Goal: Information Seeking & Learning: Learn about a topic

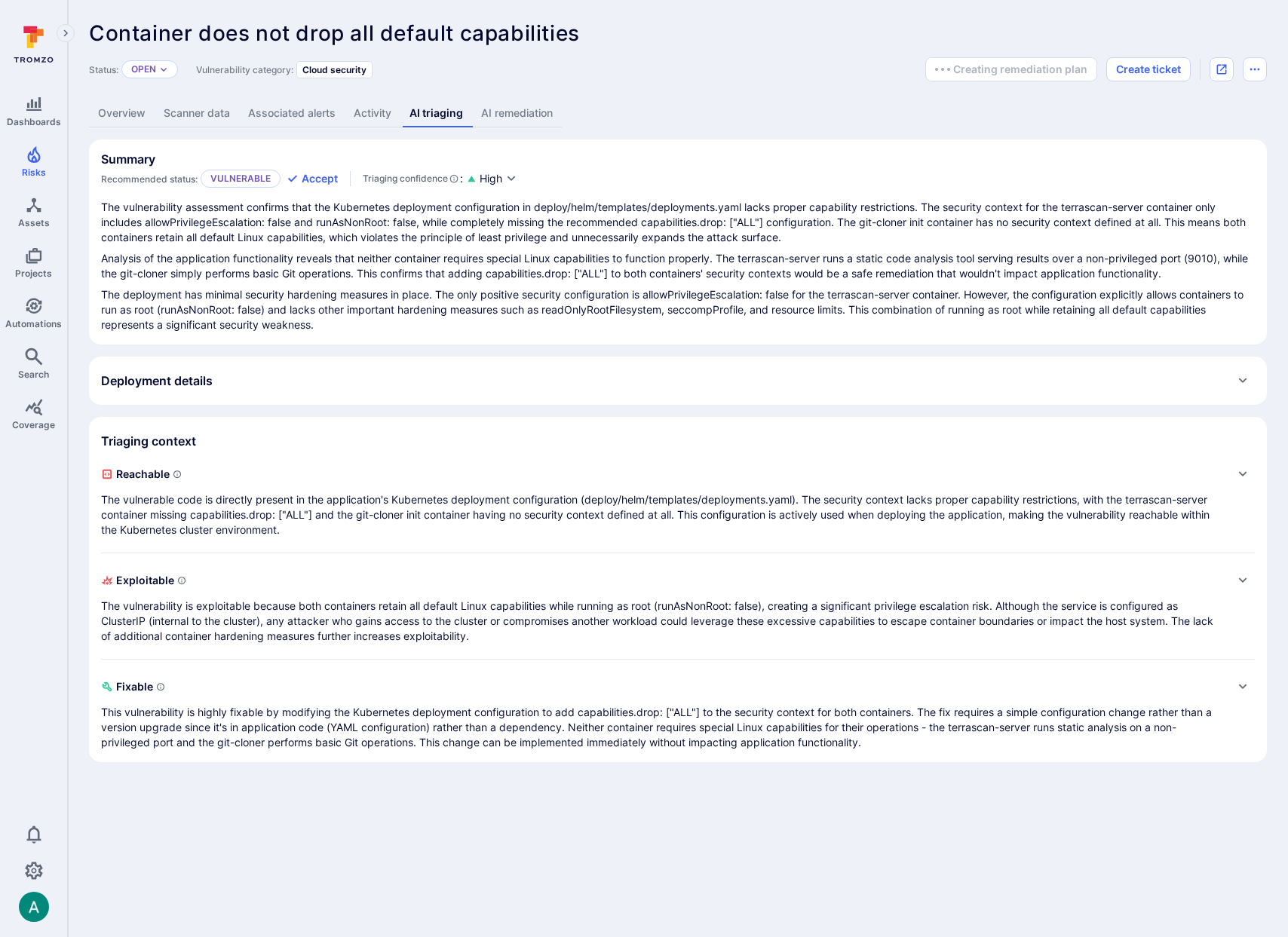
click at [536, 120] on link "AI remediation" at bounding box center [517, 114] width 90 height 28
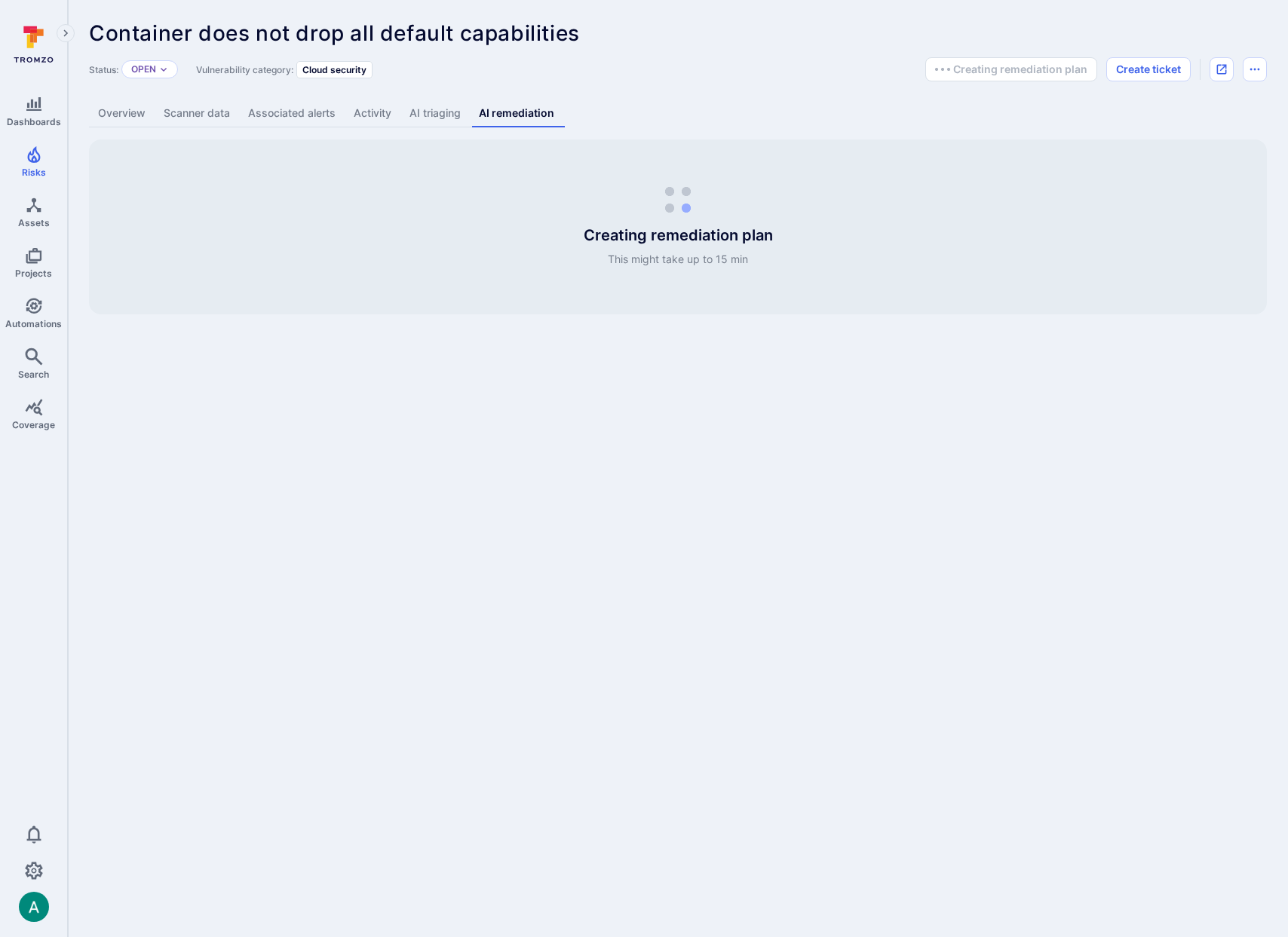
click at [434, 116] on link "AI triaging" at bounding box center [435, 114] width 69 height 28
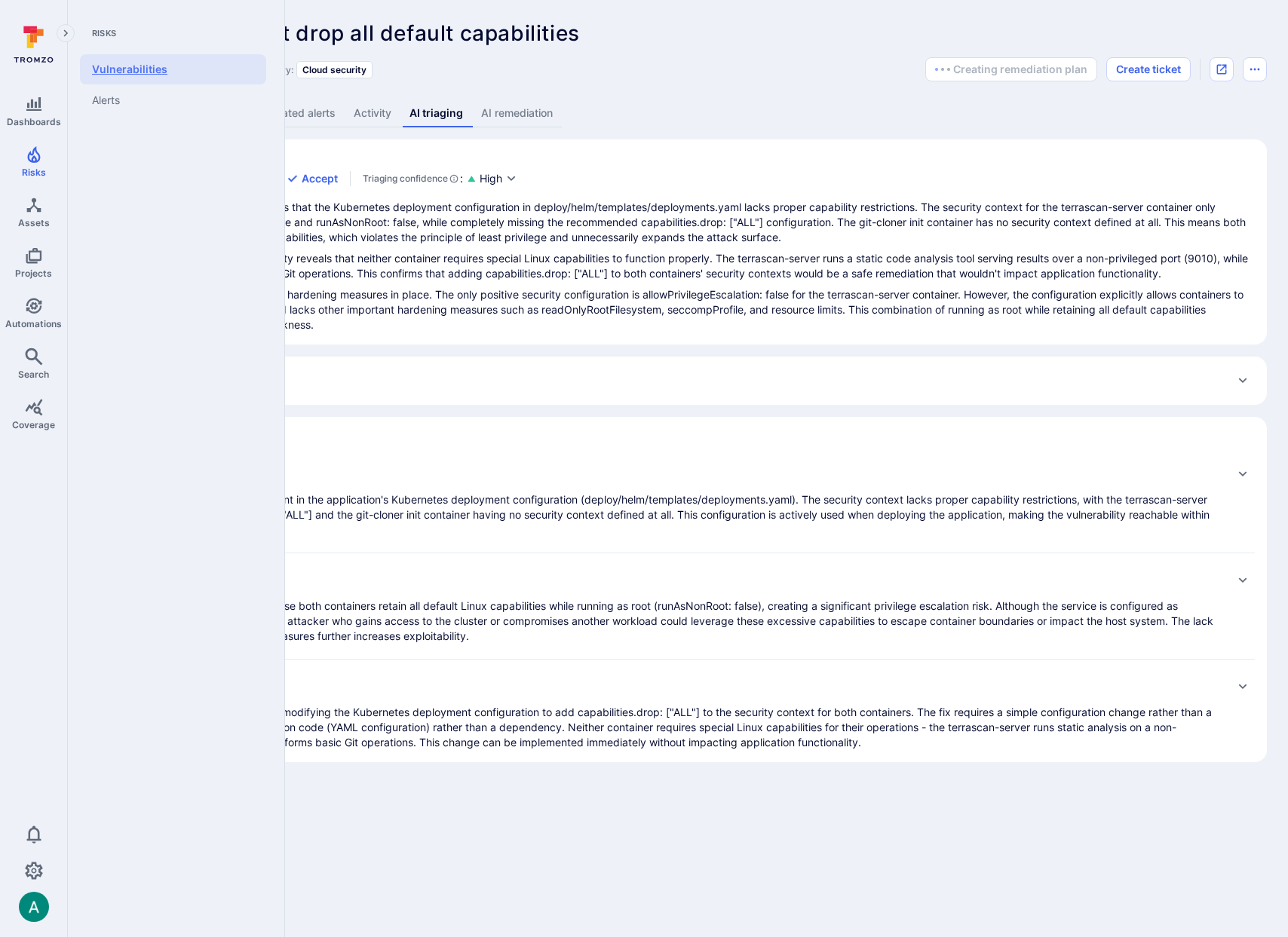
click at [109, 71] on link "Vulnerabilities" at bounding box center [173, 69] width 187 height 30
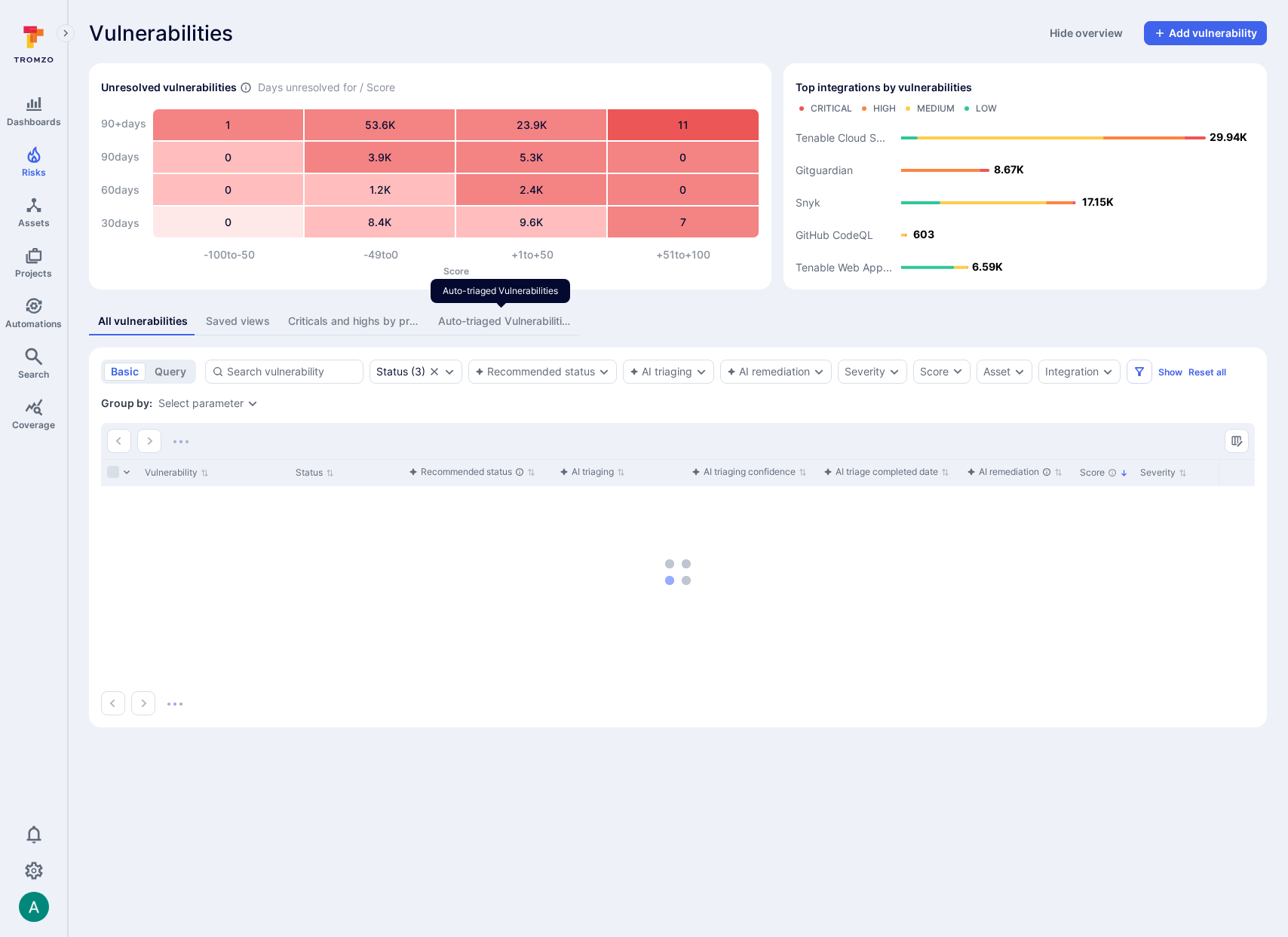
click at [485, 324] on div "Auto-triaged Vulnerabilities" at bounding box center [504, 322] width 132 height 15
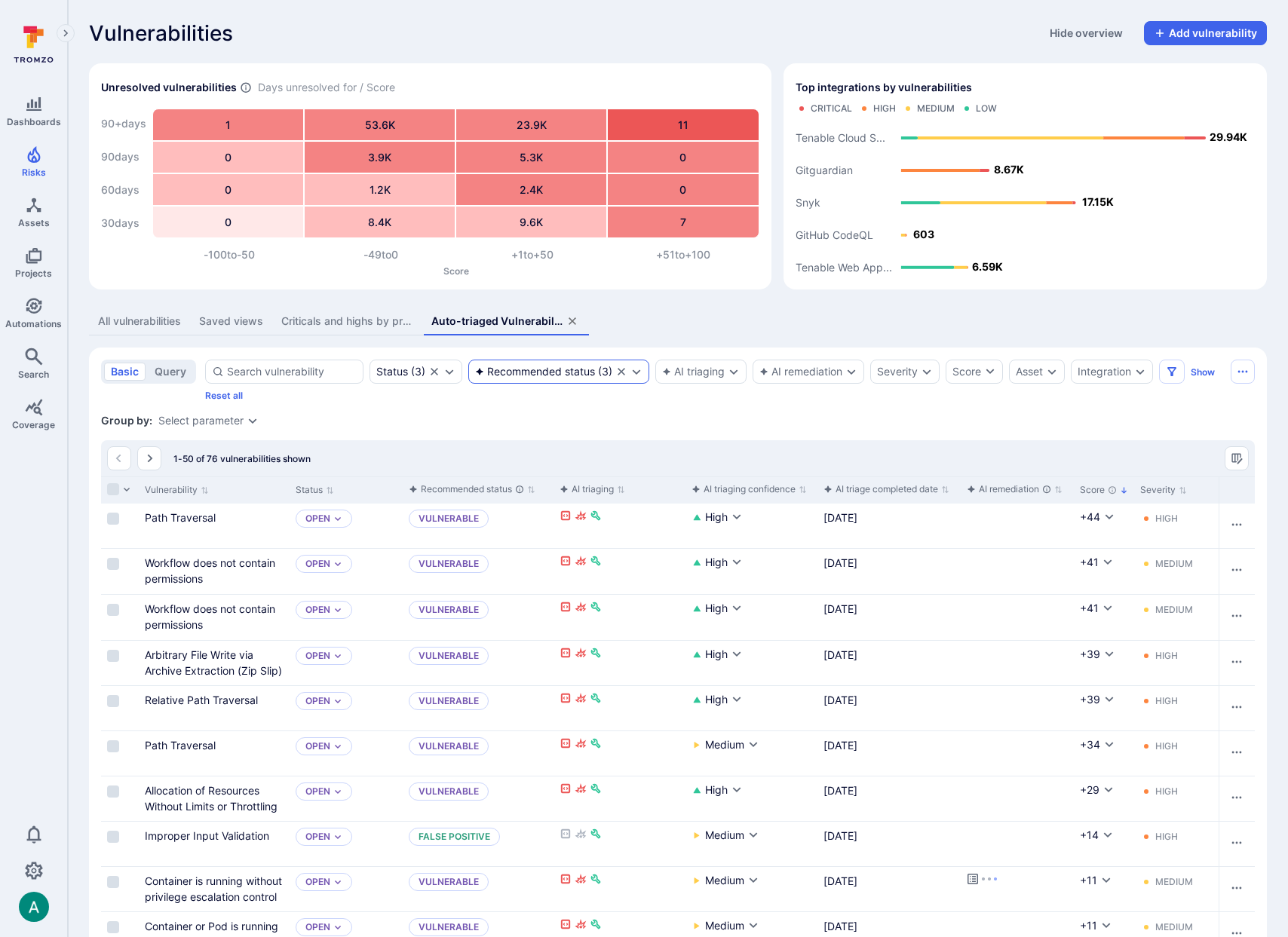
click at [520, 362] on div "Recommended status ( 3 )" at bounding box center [559, 371] width 181 height 24
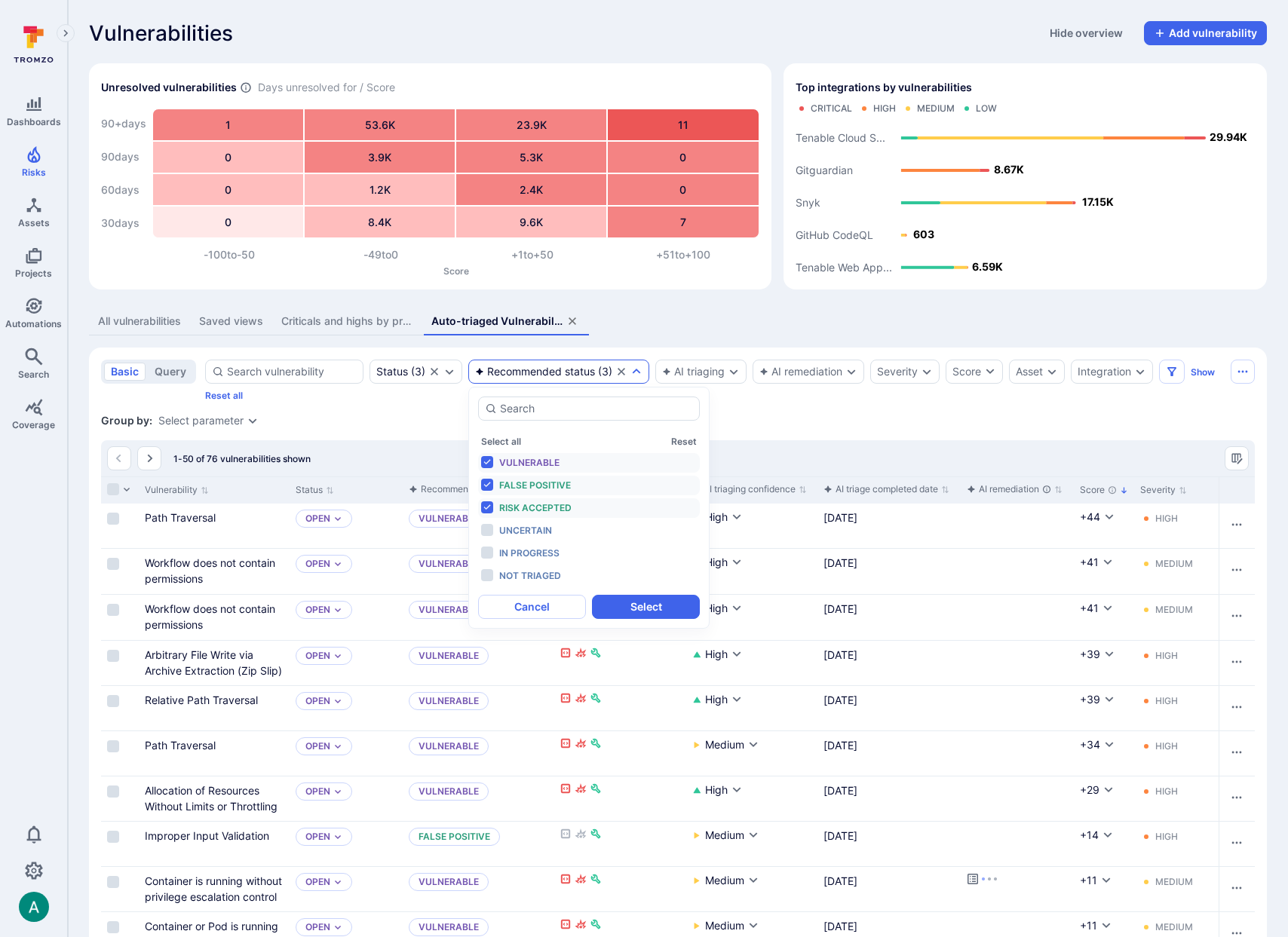
click at [522, 367] on div "Recommended status" at bounding box center [535, 371] width 120 height 12
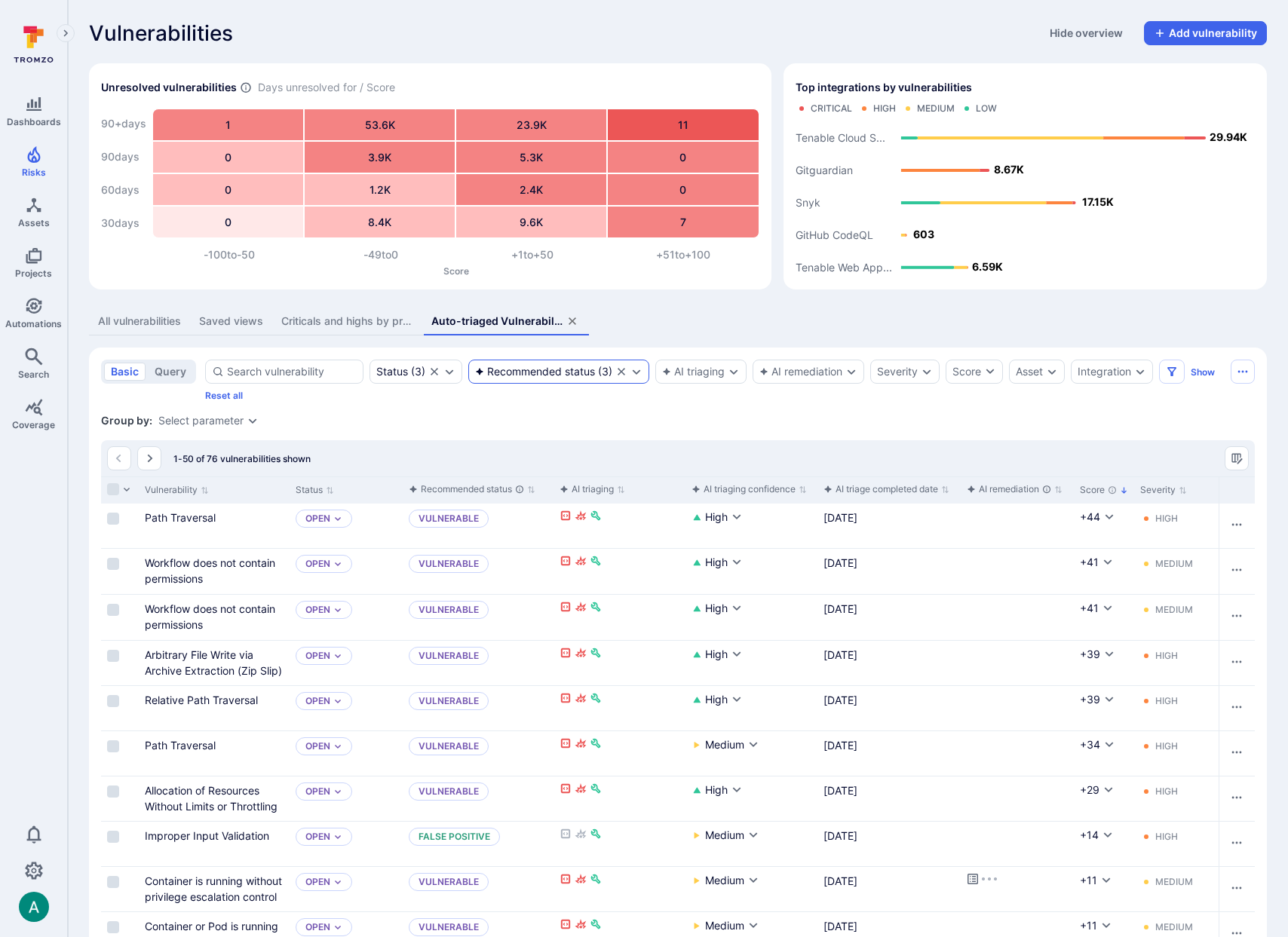
click at [522, 367] on div "Recommended status" at bounding box center [535, 371] width 120 height 12
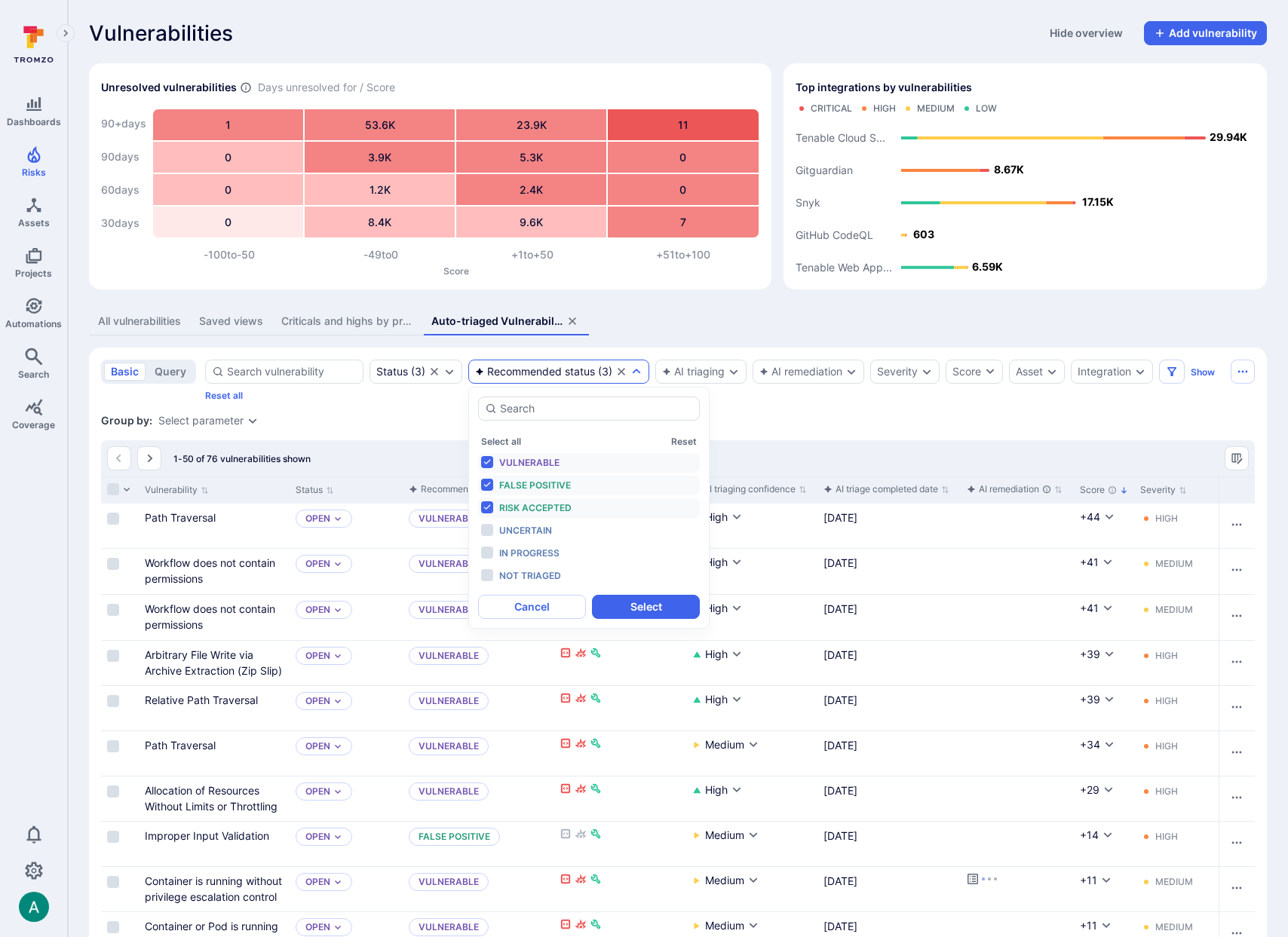
click at [864, 414] on div "Group by: Select parameter" at bounding box center [678, 421] width 1154 height 15
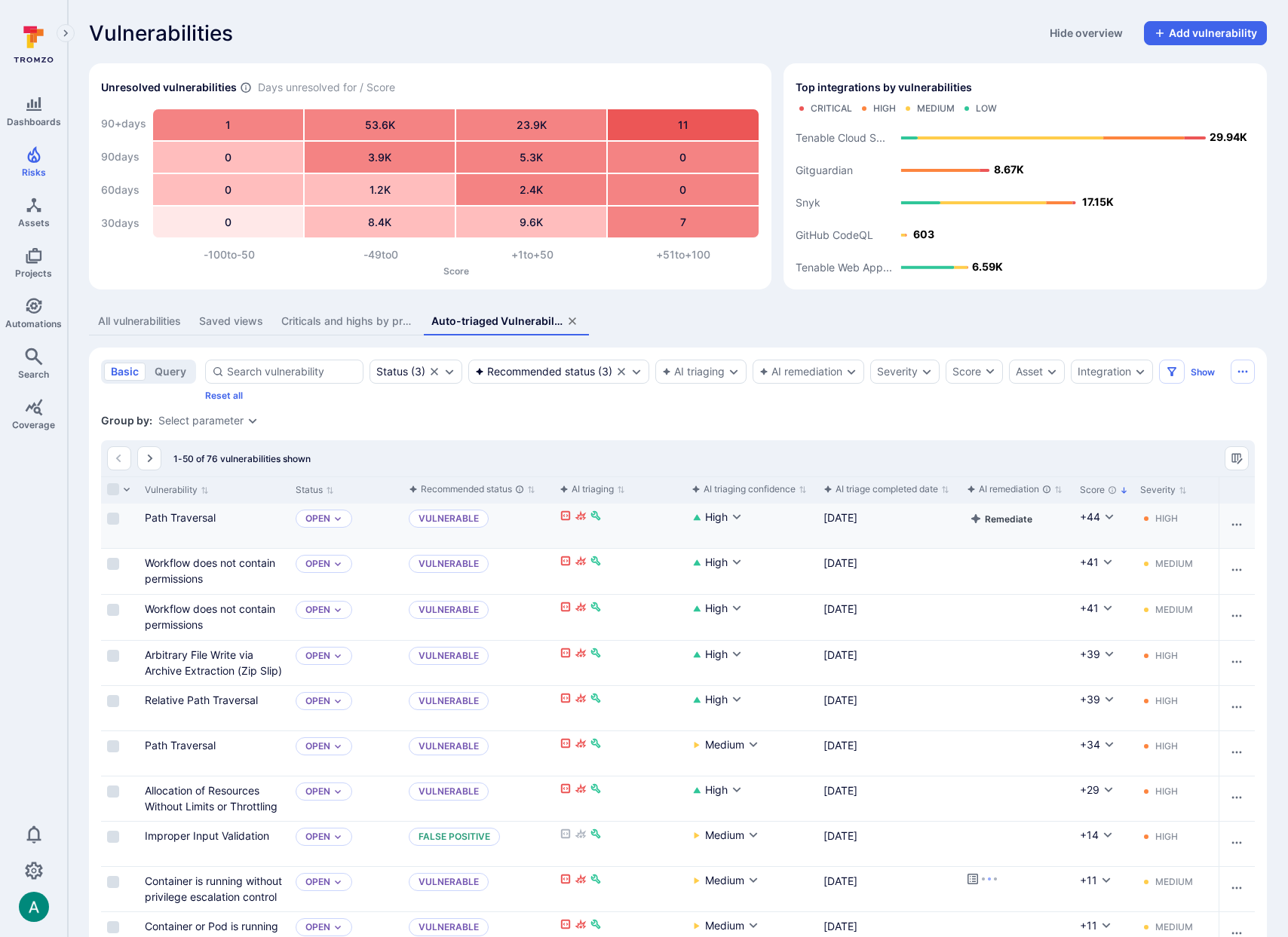
click at [1015, 522] on button "Remediate" at bounding box center [1000, 519] width 68 height 18
click at [239, 416] on div "Select parameter" at bounding box center [200, 421] width 85 height 12
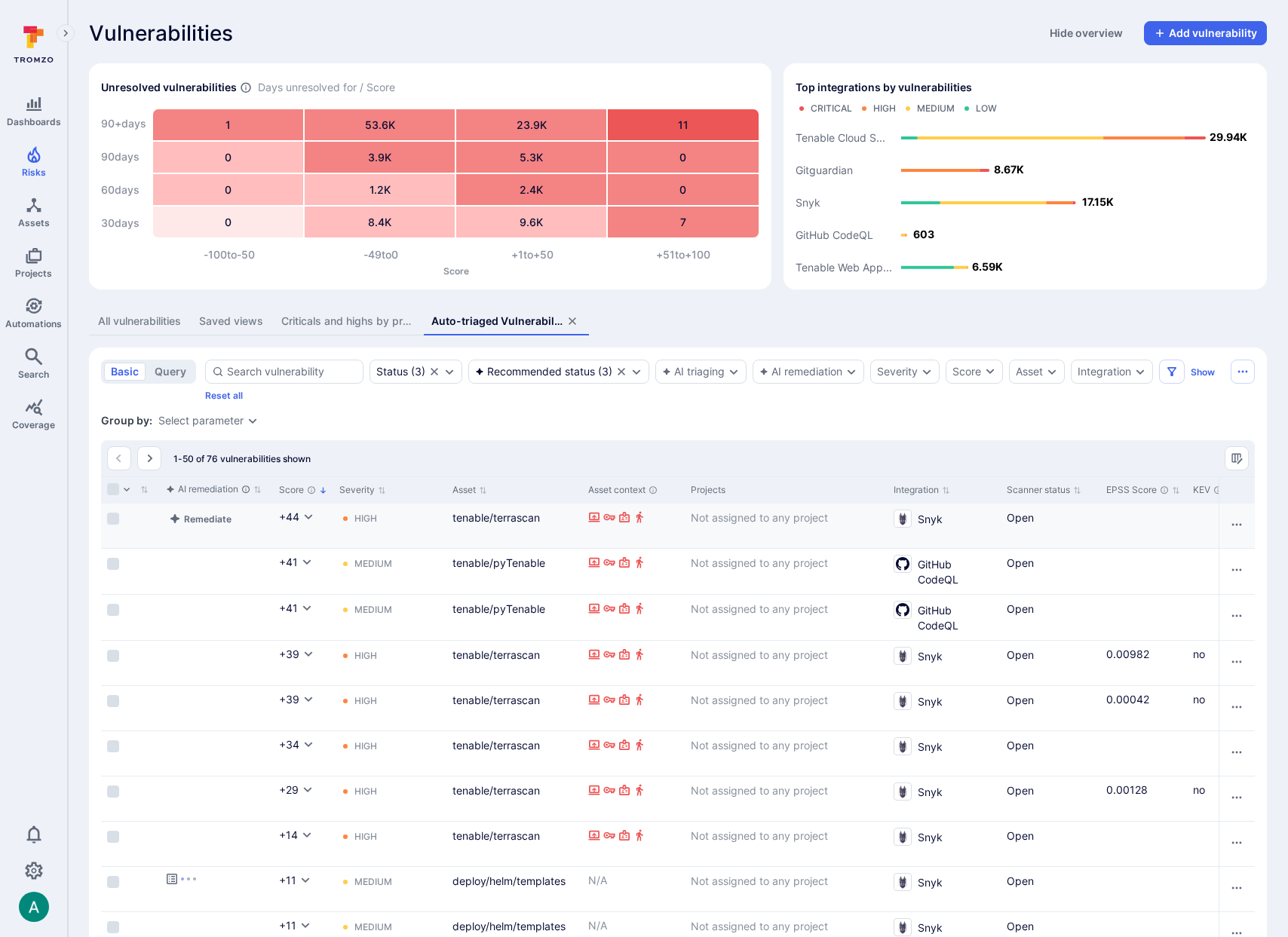
scroll to position [0, 817]
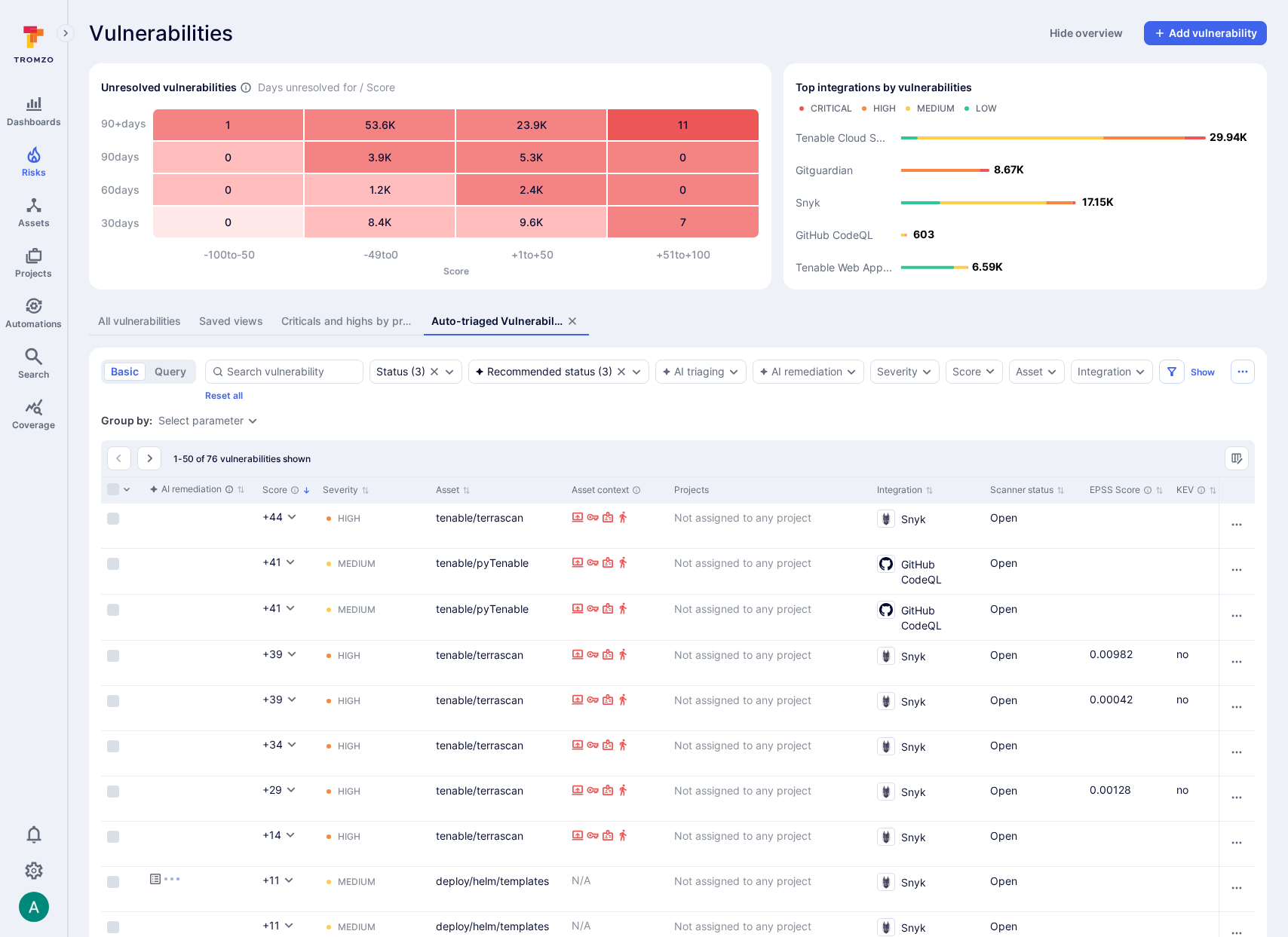
click at [177, 422] on div "Select parameter" at bounding box center [200, 421] width 85 height 12
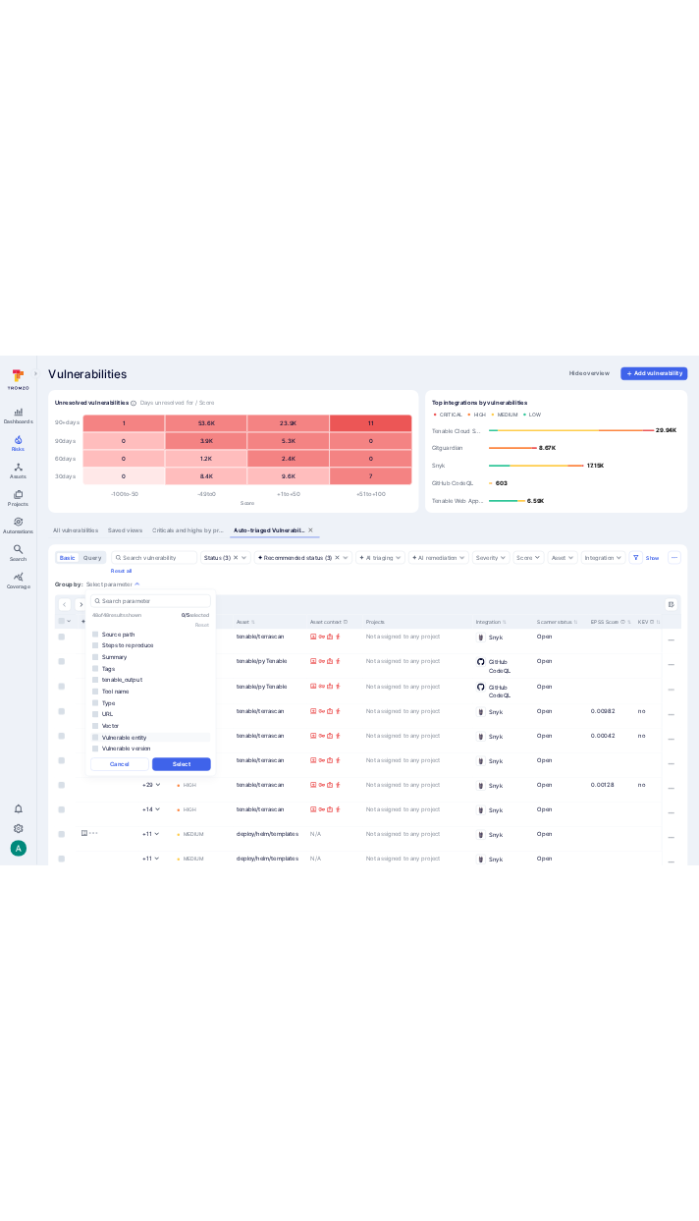
scroll to position [1025, 0]
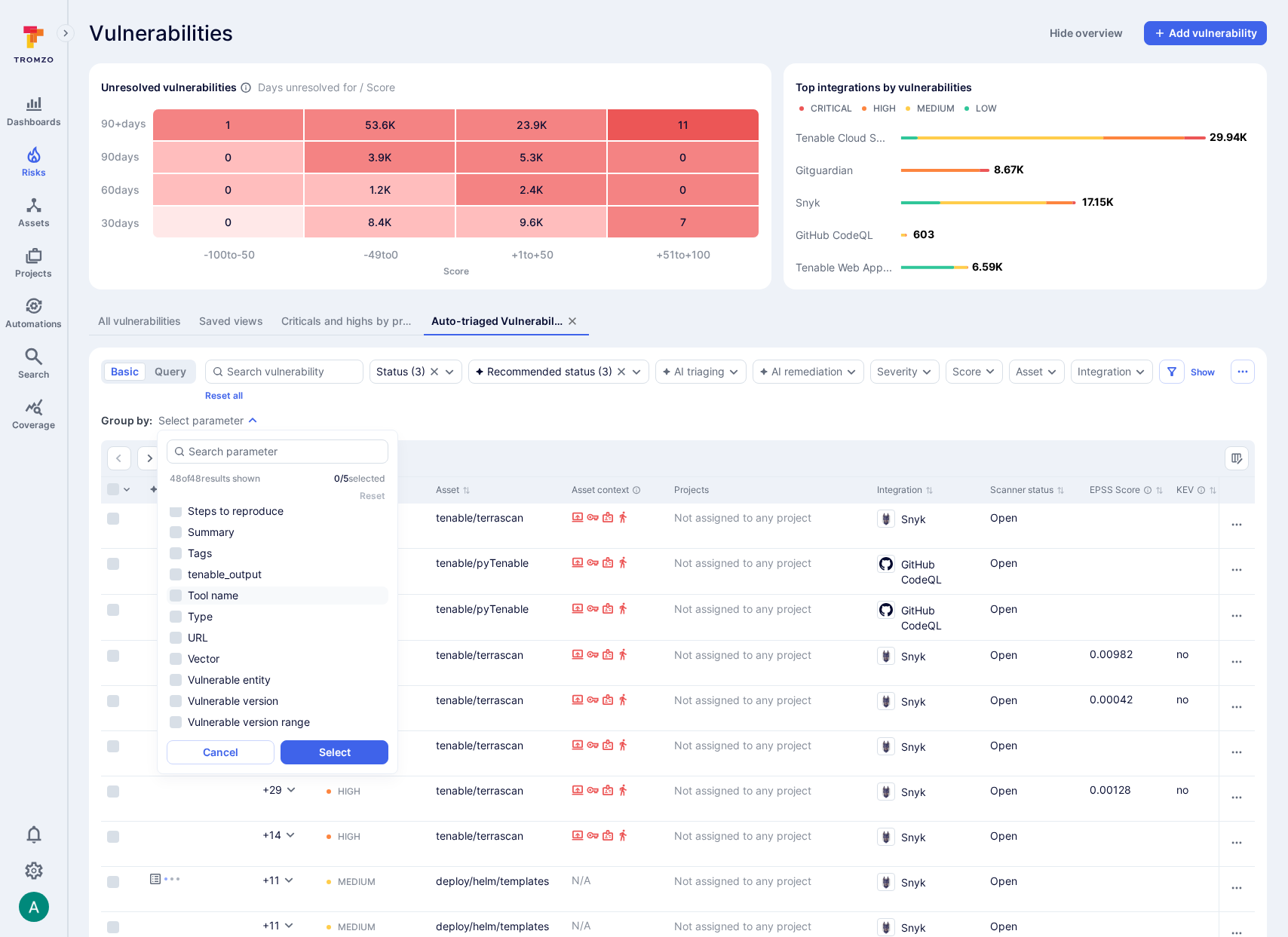
click at [239, 601] on li "Tool name" at bounding box center [277, 596] width 222 height 18
click at [346, 750] on button "Select" at bounding box center [334, 752] width 107 height 24
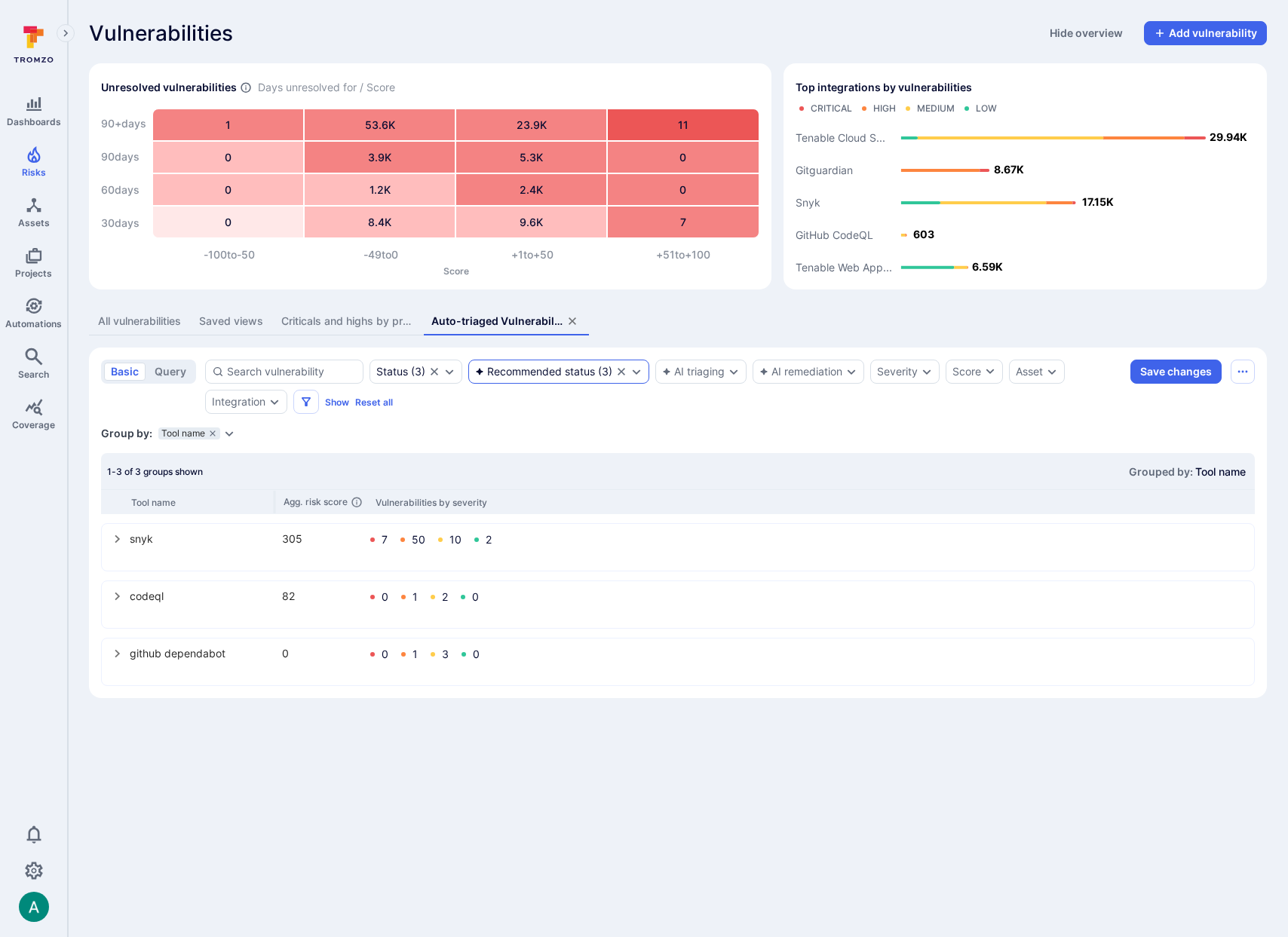
click at [563, 383] on div "Recommended status ( 3 )" at bounding box center [559, 371] width 181 height 24
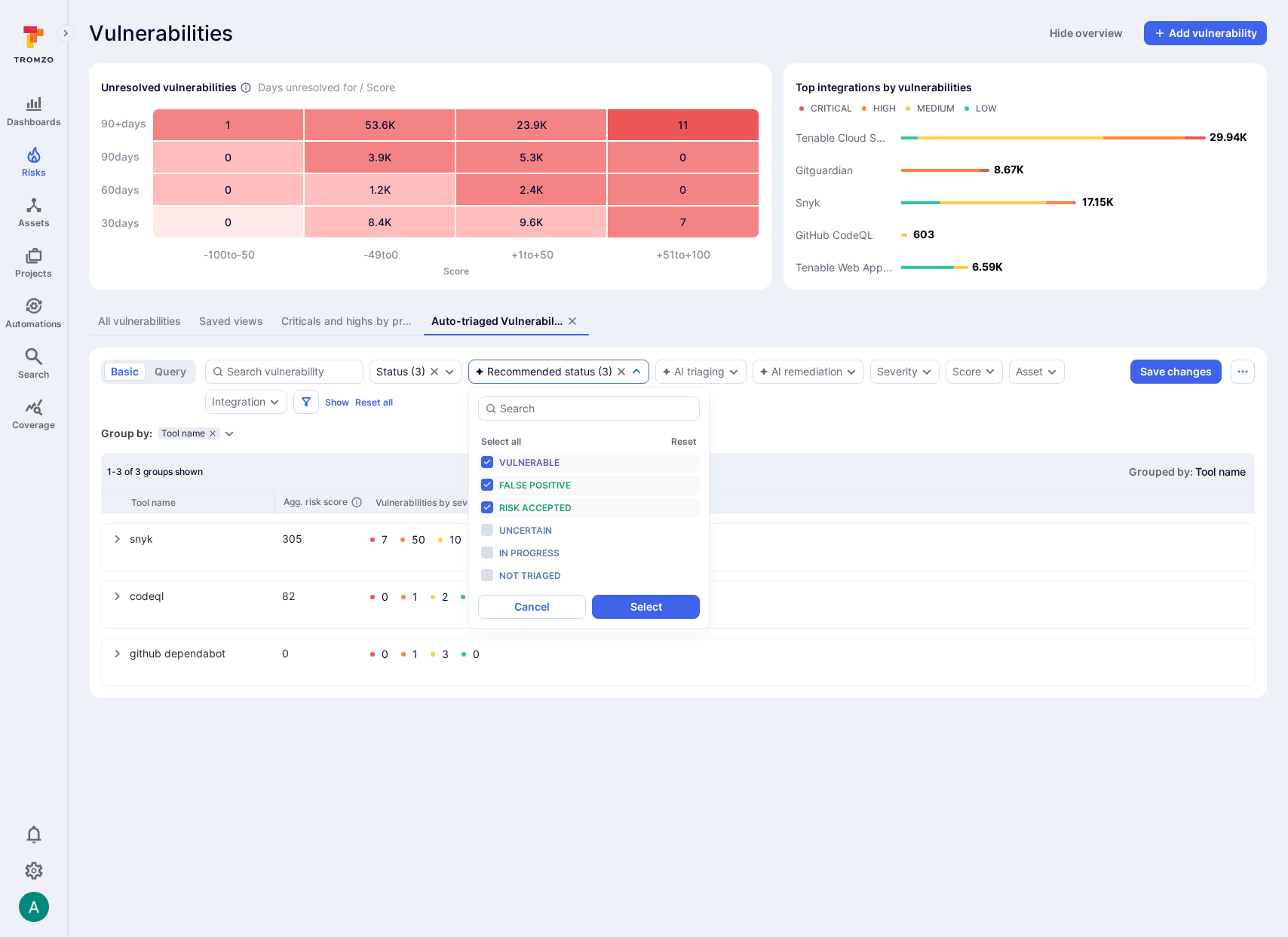
click at [372, 438] on div "Group by: Tool name Select parameter" at bounding box center [678, 434] width 1154 height 15
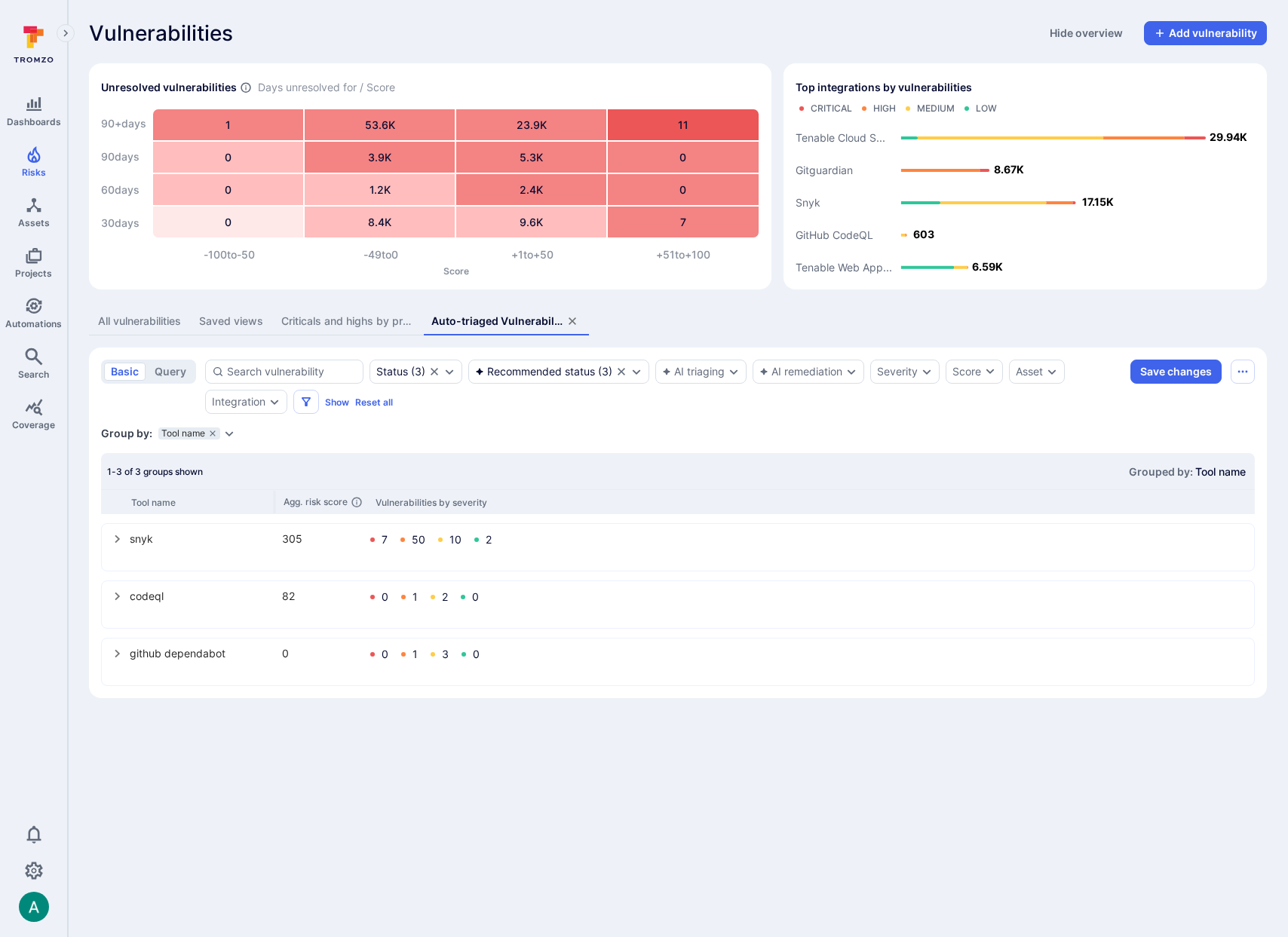
click at [142, 325] on div "All vulnerabilities" at bounding box center [140, 322] width 83 height 15
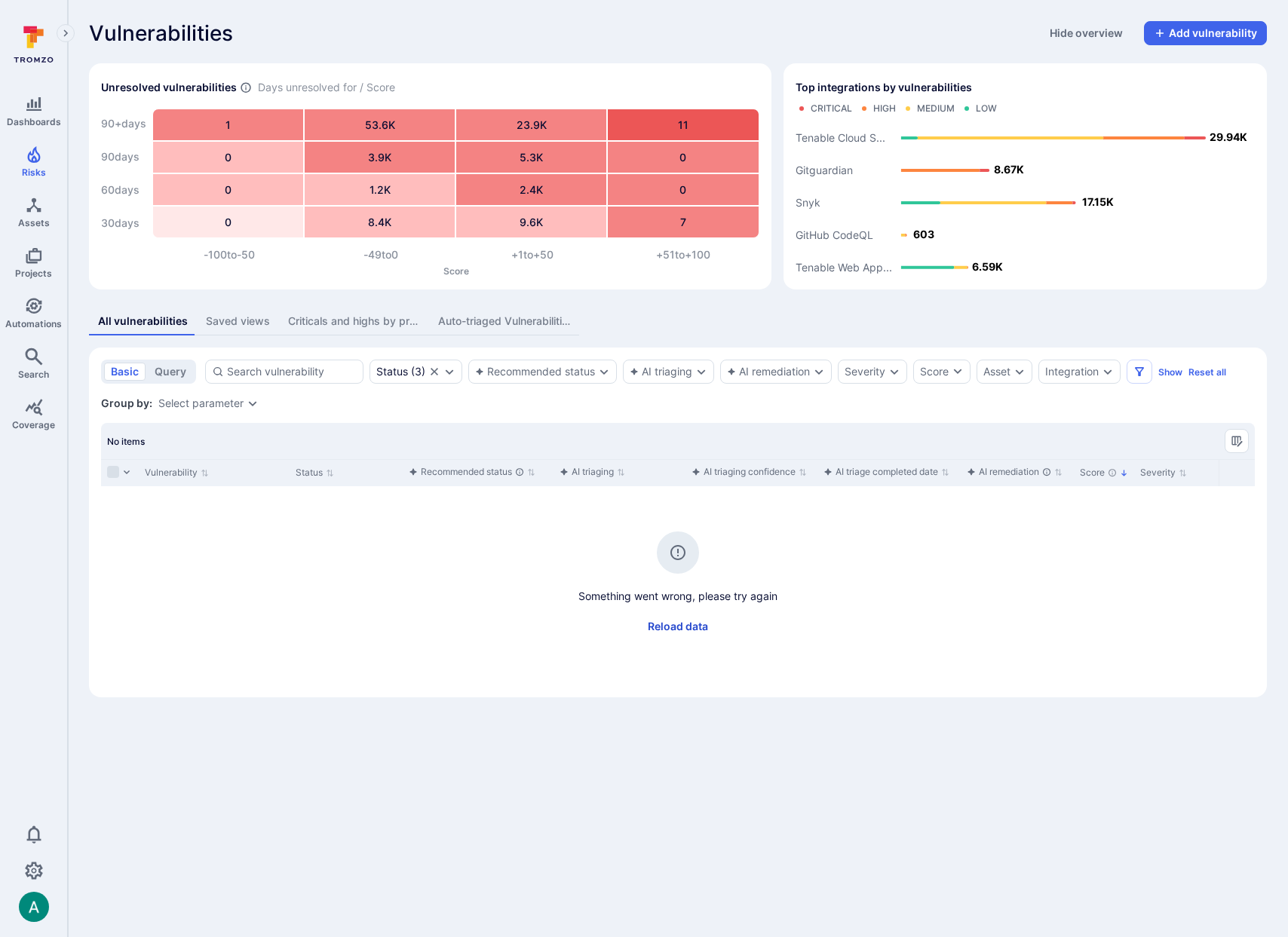
click at [652, 621] on button "Reload data" at bounding box center [678, 626] width 78 height 24
click at [703, 634] on button "Reload data" at bounding box center [678, 626] width 78 height 24
click at [406, 434] on div "No items" at bounding box center [678, 440] width 1154 height 36
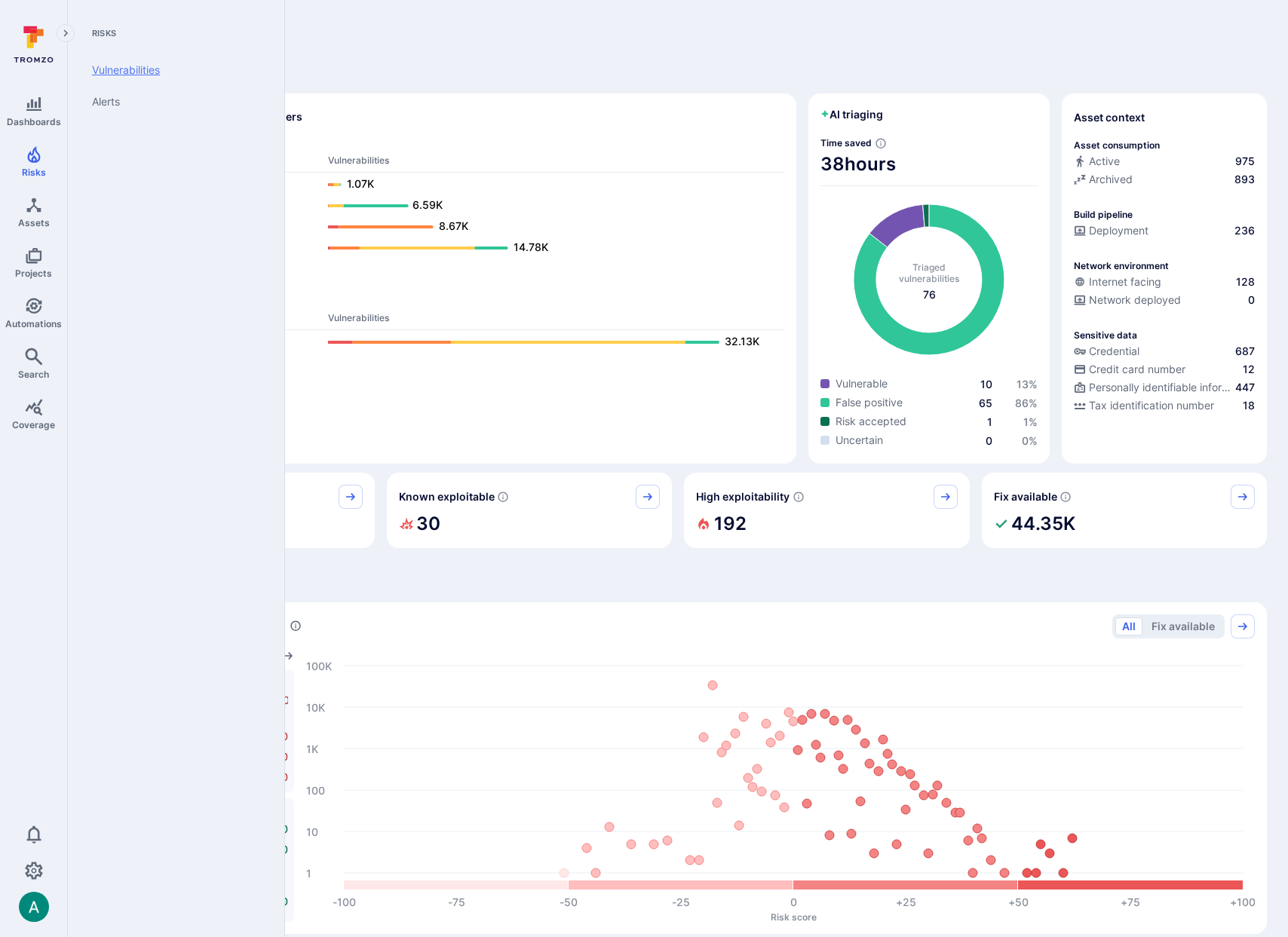
click at [114, 72] on link "Vulnerabilities" at bounding box center [173, 70] width 187 height 31
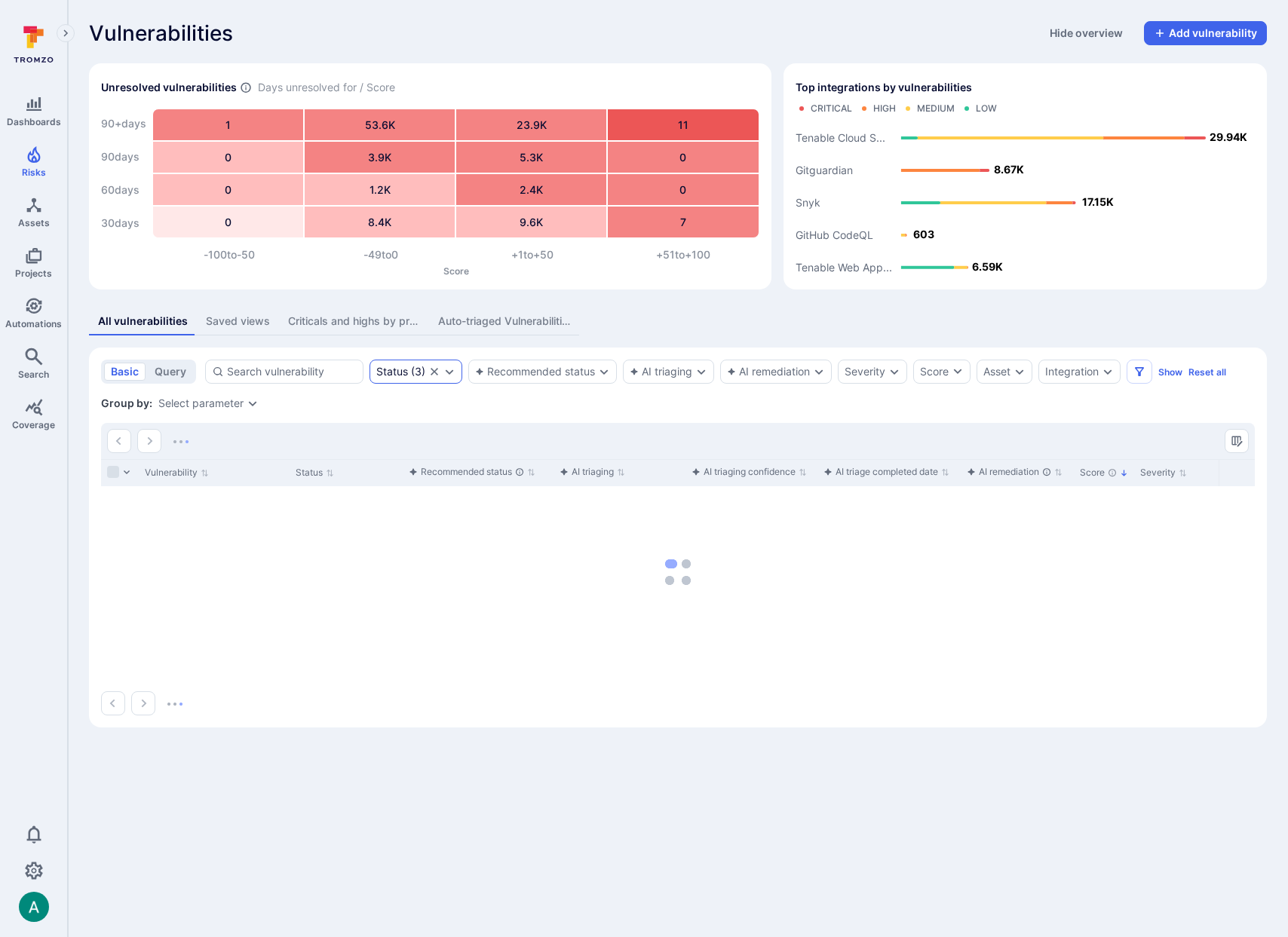
click at [451, 371] on icon "Expand dropdown" at bounding box center [450, 371] width 8 height 5
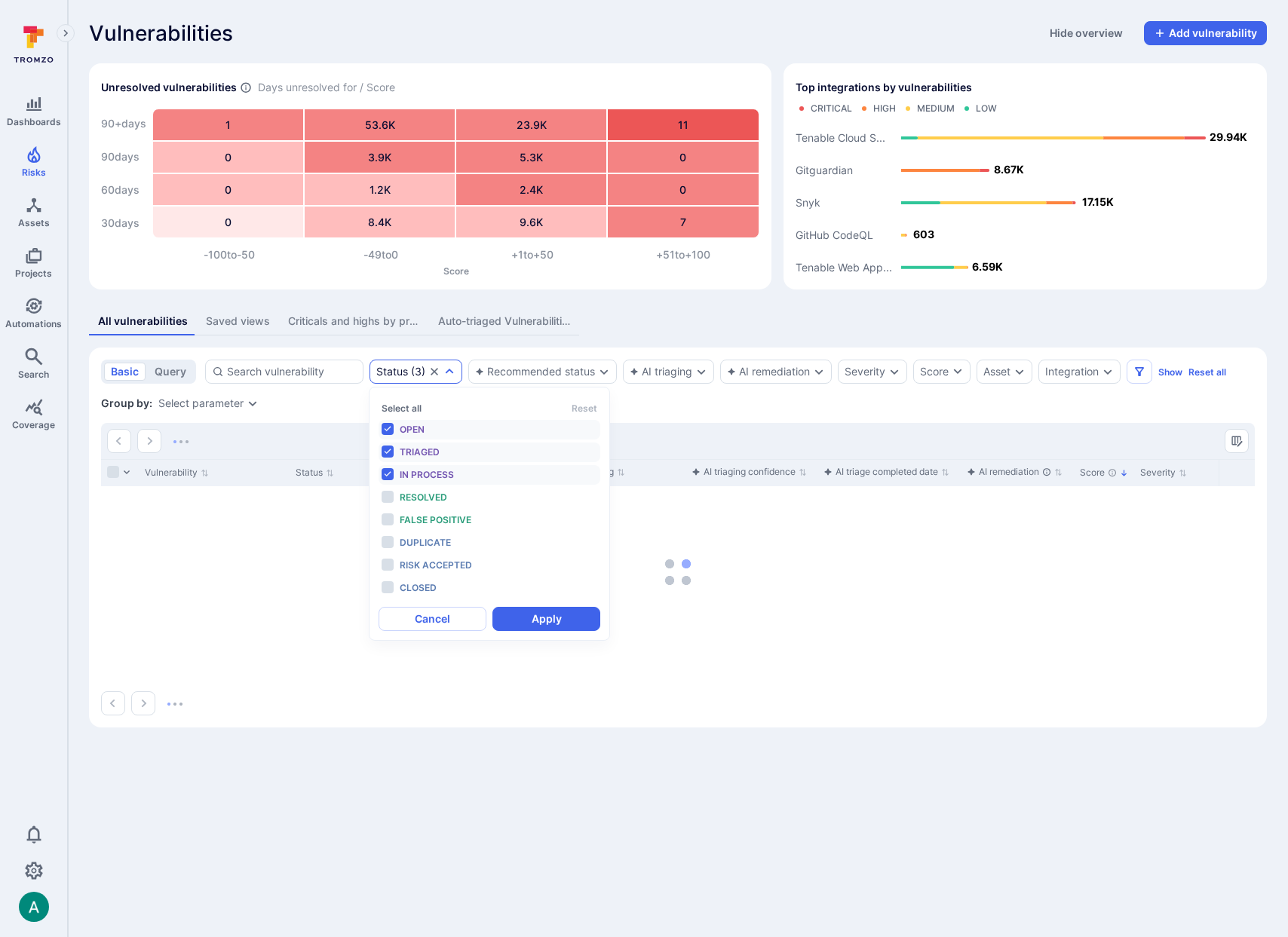
scroll to position [12, 0]
click at [451, 371] on icon "Expand dropdown" at bounding box center [450, 371] width 8 height 5
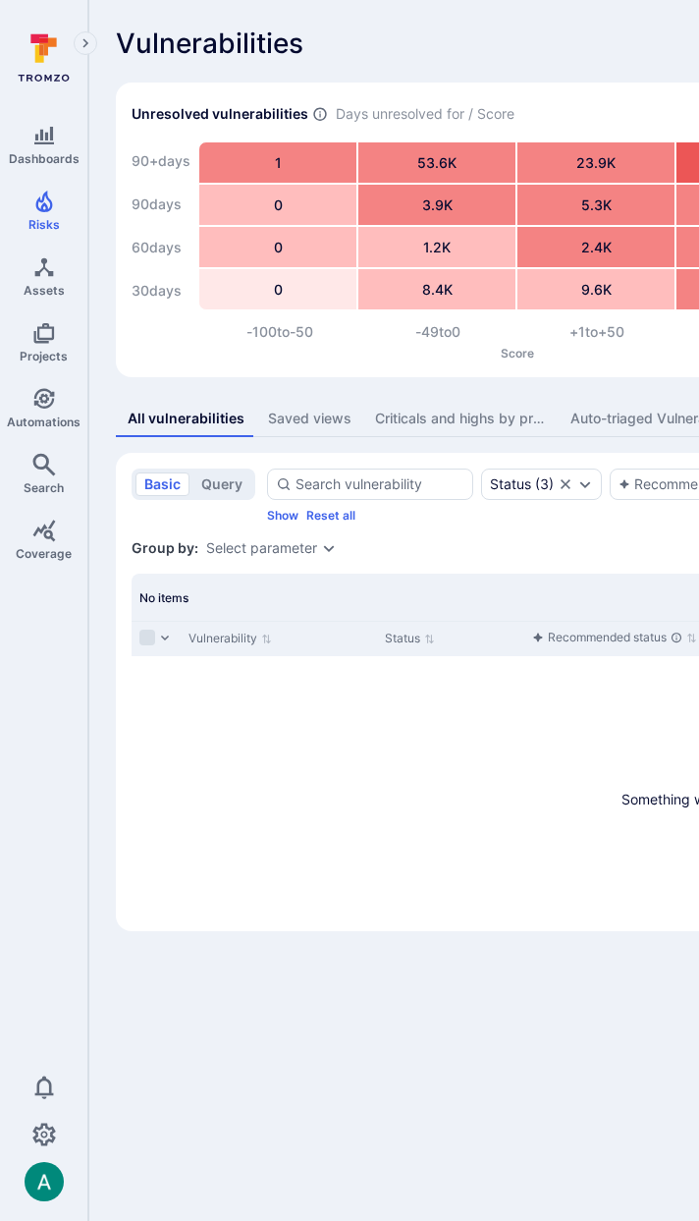
click at [214, 368] on section "Unresolved vulnerabilities Days unresolved for / Score 90+ days 90 days 60 days…" at bounding box center [483, 230] width 735 height 295
click at [197, 367] on section "Unresolved vulnerabilities Days unresolved for / Score 90+ days 90 days 60 days…" at bounding box center [483, 230] width 735 height 295
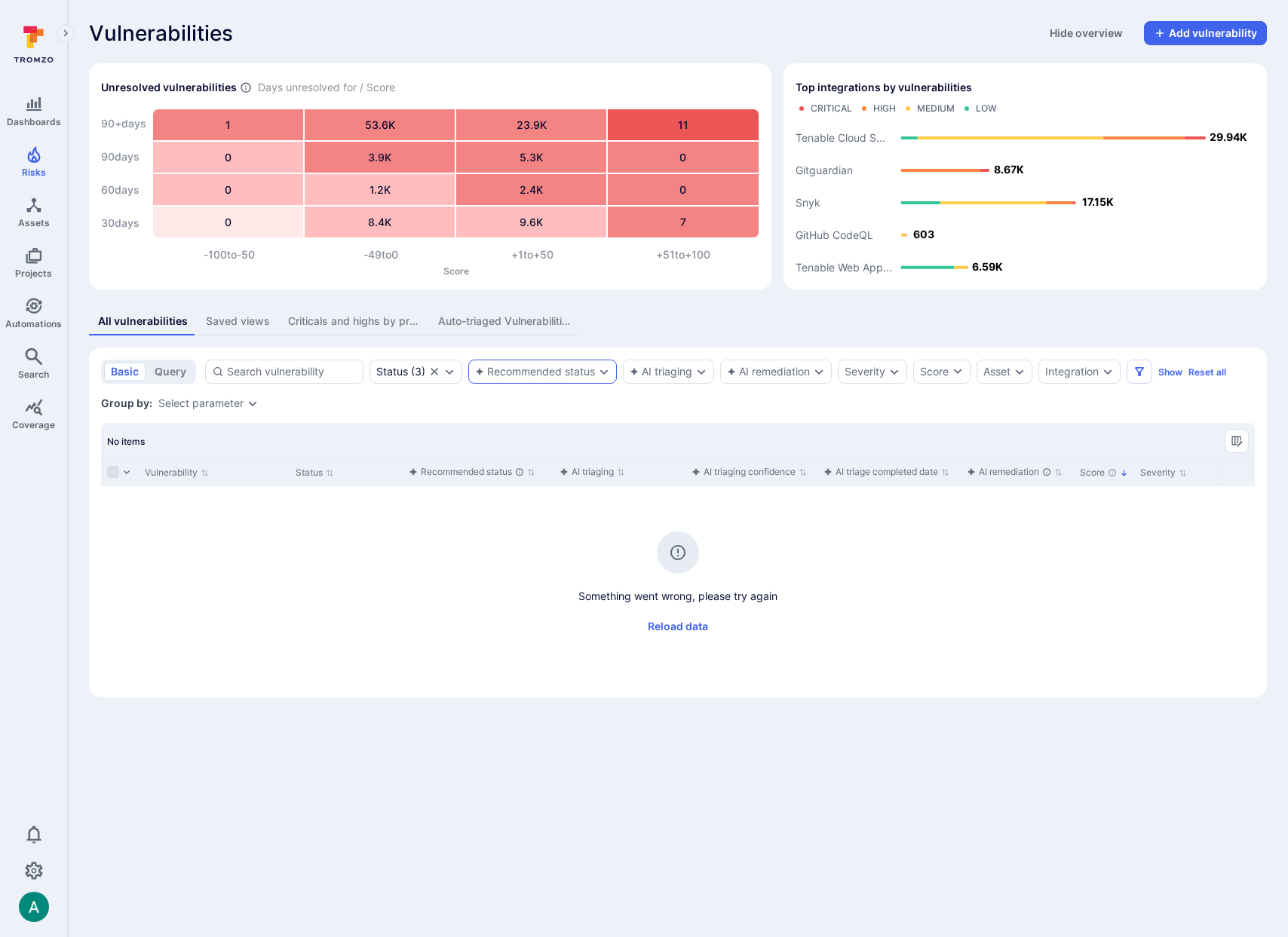
click at [531, 368] on div "Recommended status" at bounding box center [535, 371] width 120 height 12
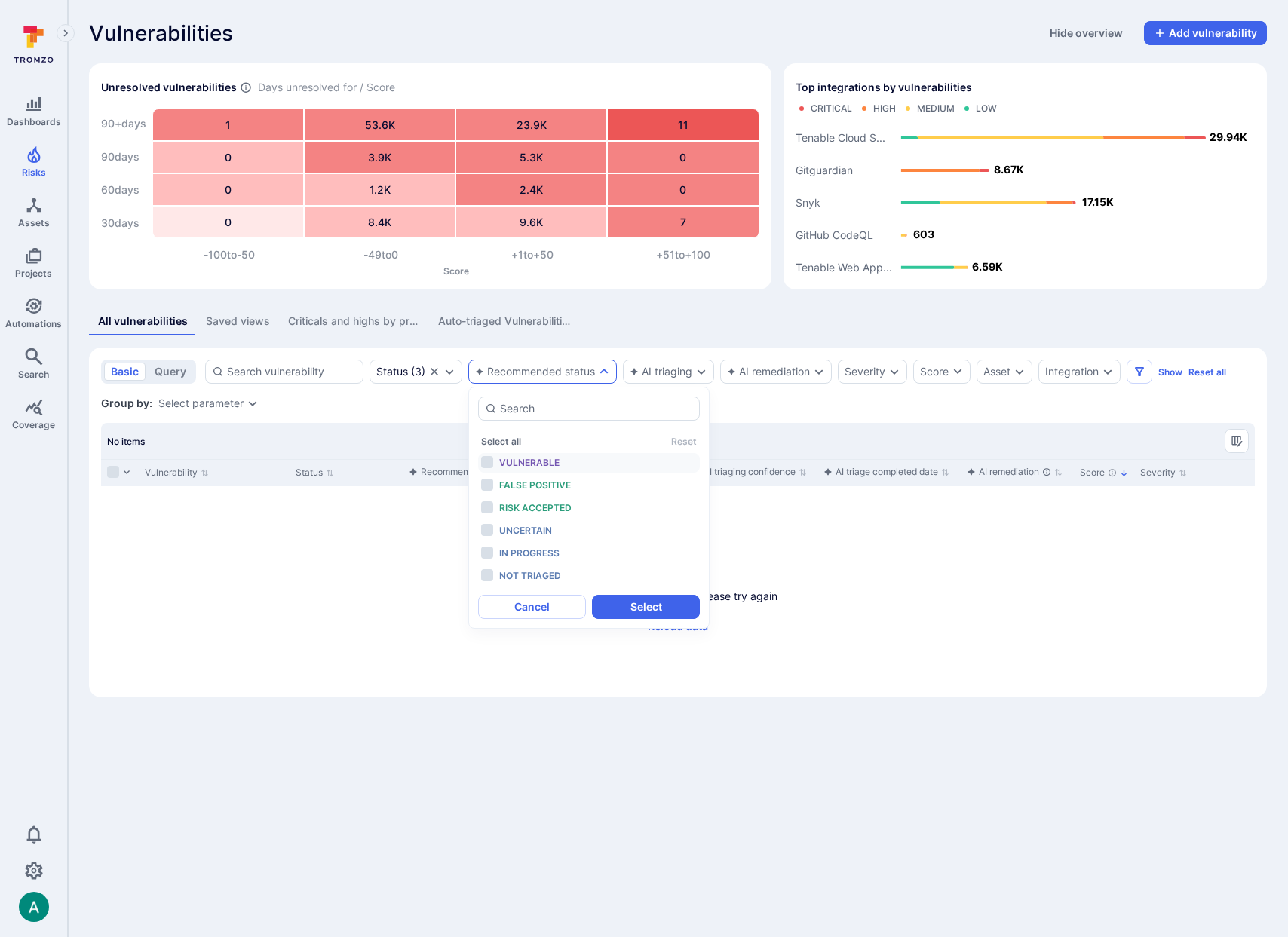
click at [517, 465] on span "Vulnerable" at bounding box center [529, 462] width 61 height 12
click at [662, 606] on button "Select" at bounding box center [646, 606] width 107 height 24
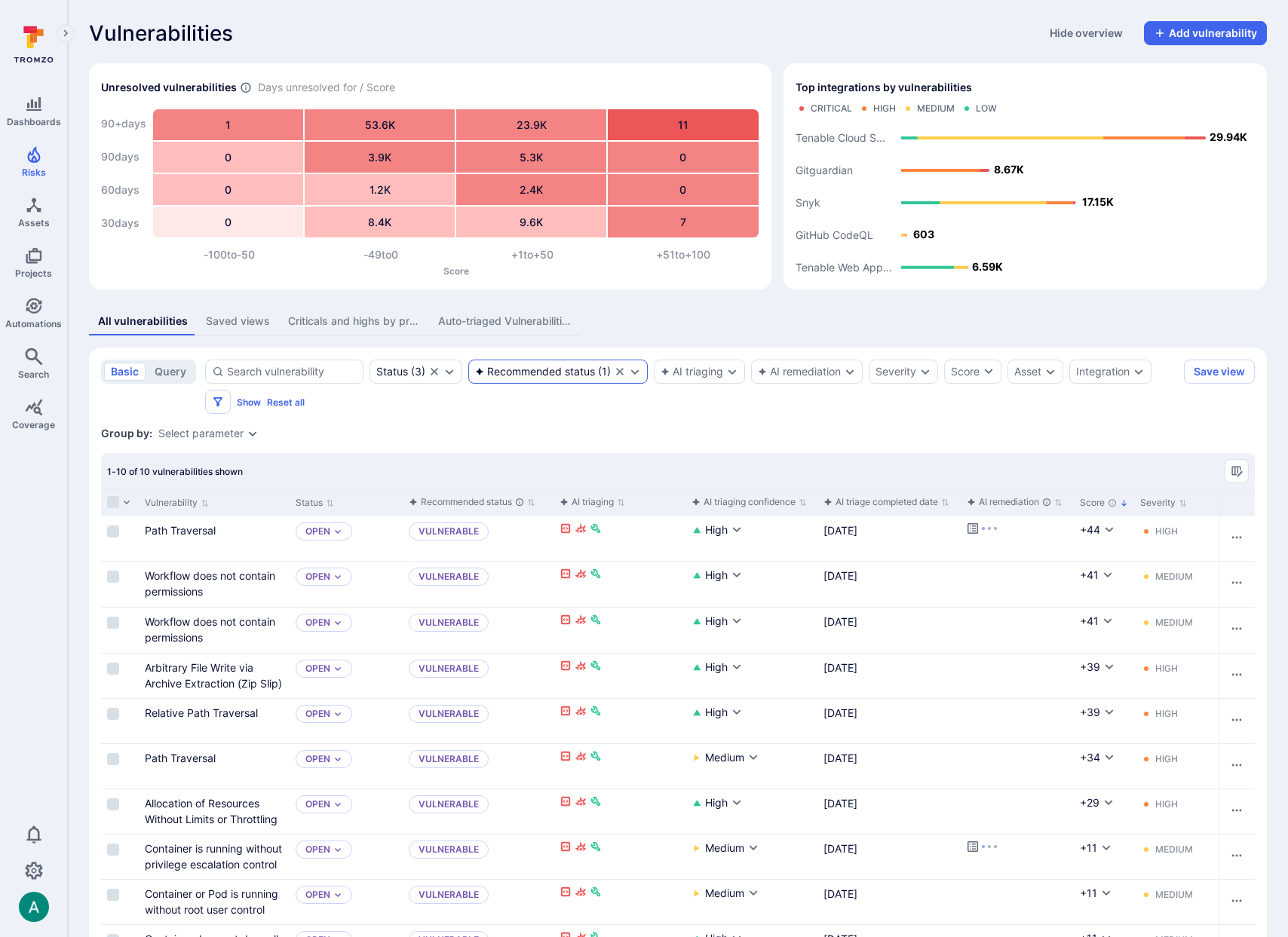
click at [548, 371] on div "Recommended status" at bounding box center [535, 371] width 120 height 12
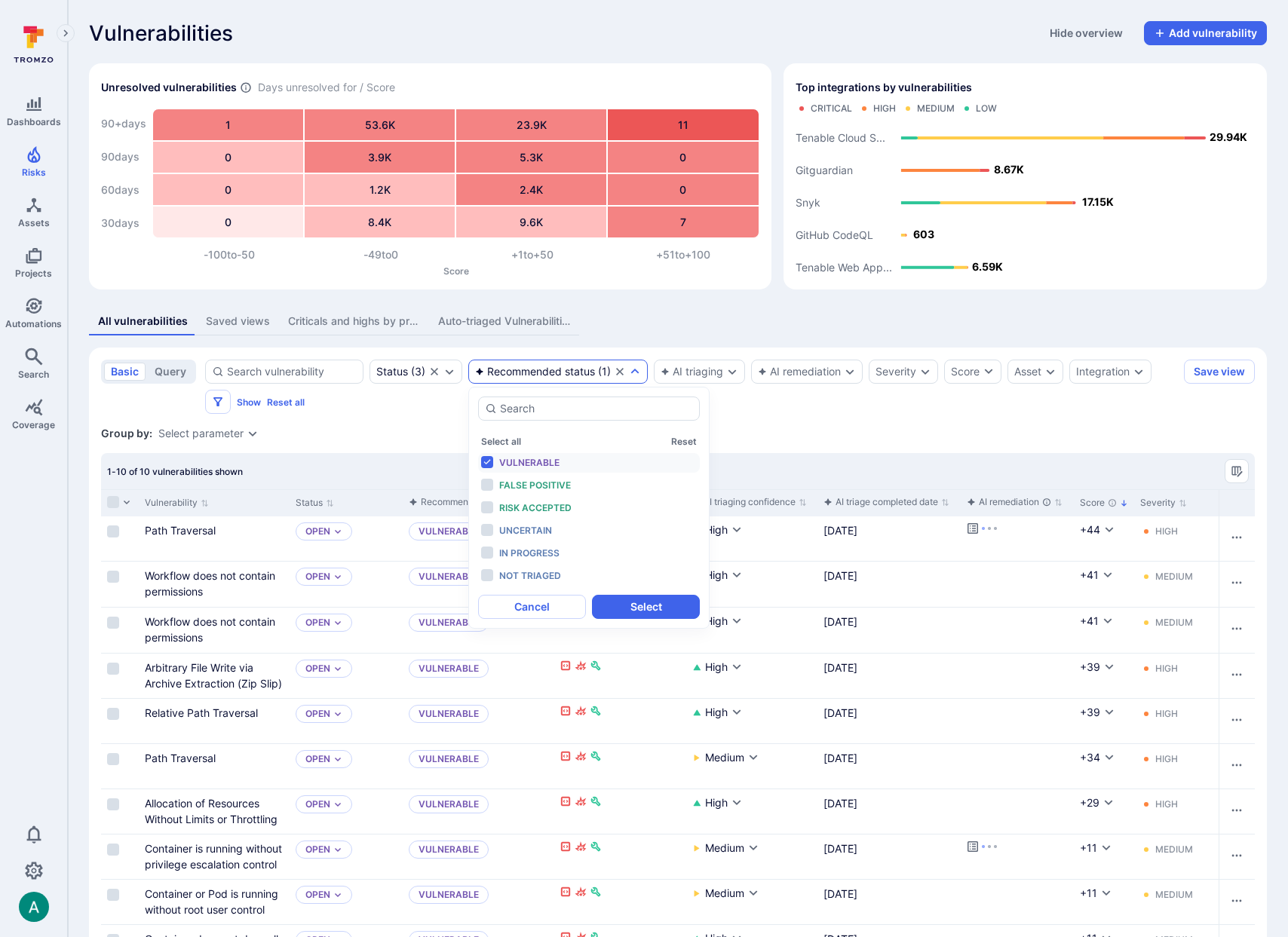
click at [554, 461] on span "Vulnerable" at bounding box center [529, 462] width 61 height 12
click at [669, 607] on button "Select" at bounding box center [646, 606] width 107 height 24
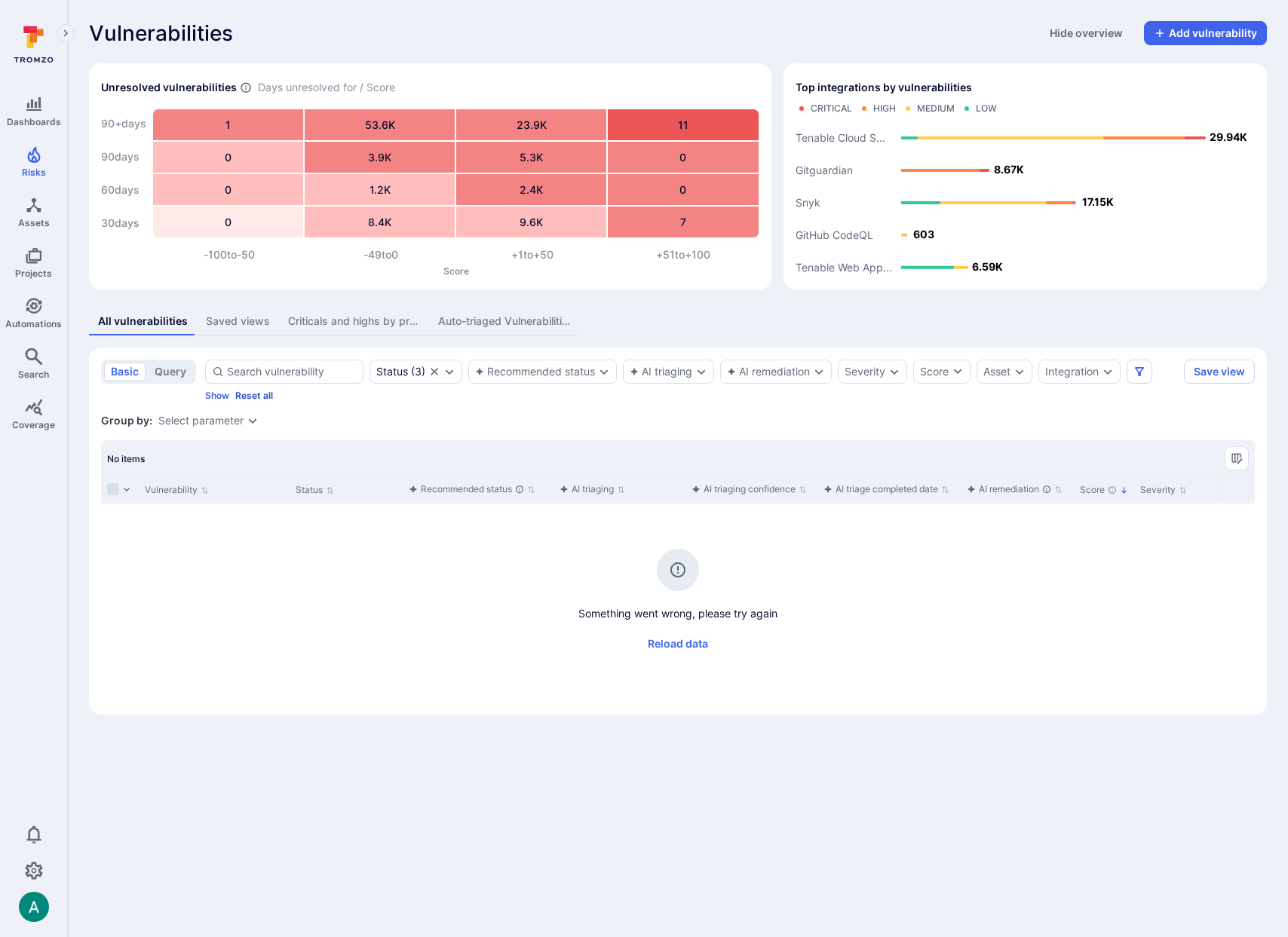
click at [256, 390] on button "Reset all" at bounding box center [253, 395] width 38 height 12
click at [239, 399] on button "Reset all" at bounding box center [253, 395] width 38 height 12
click at [414, 362] on div "Status ( 3 )" at bounding box center [415, 371] width 93 height 24
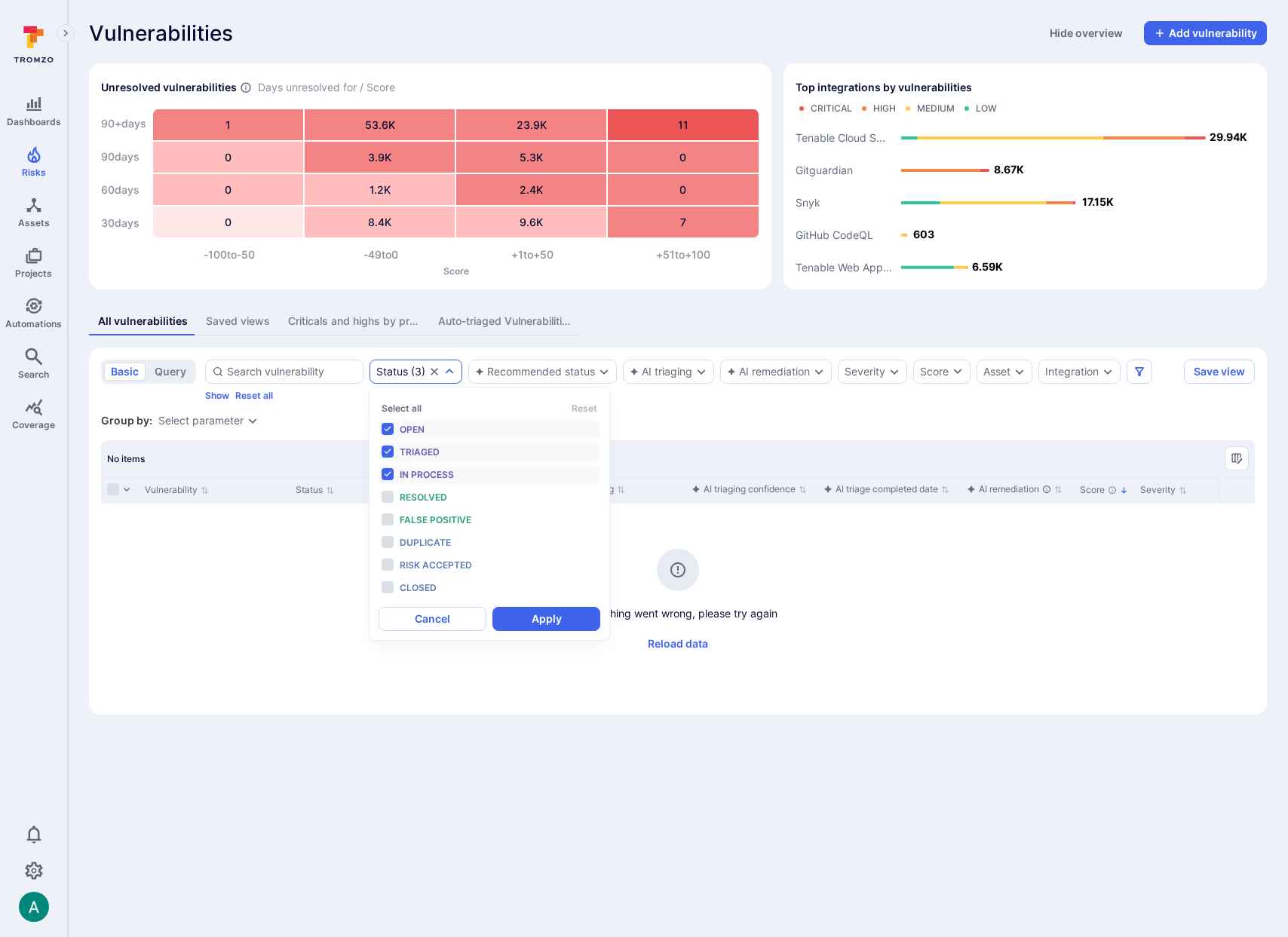
scroll to position [12, 0]
click at [385, 450] on li "Triaged" at bounding box center [489, 453] width 222 height 20
click at [550, 622] on button "Apply" at bounding box center [546, 619] width 107 height 24
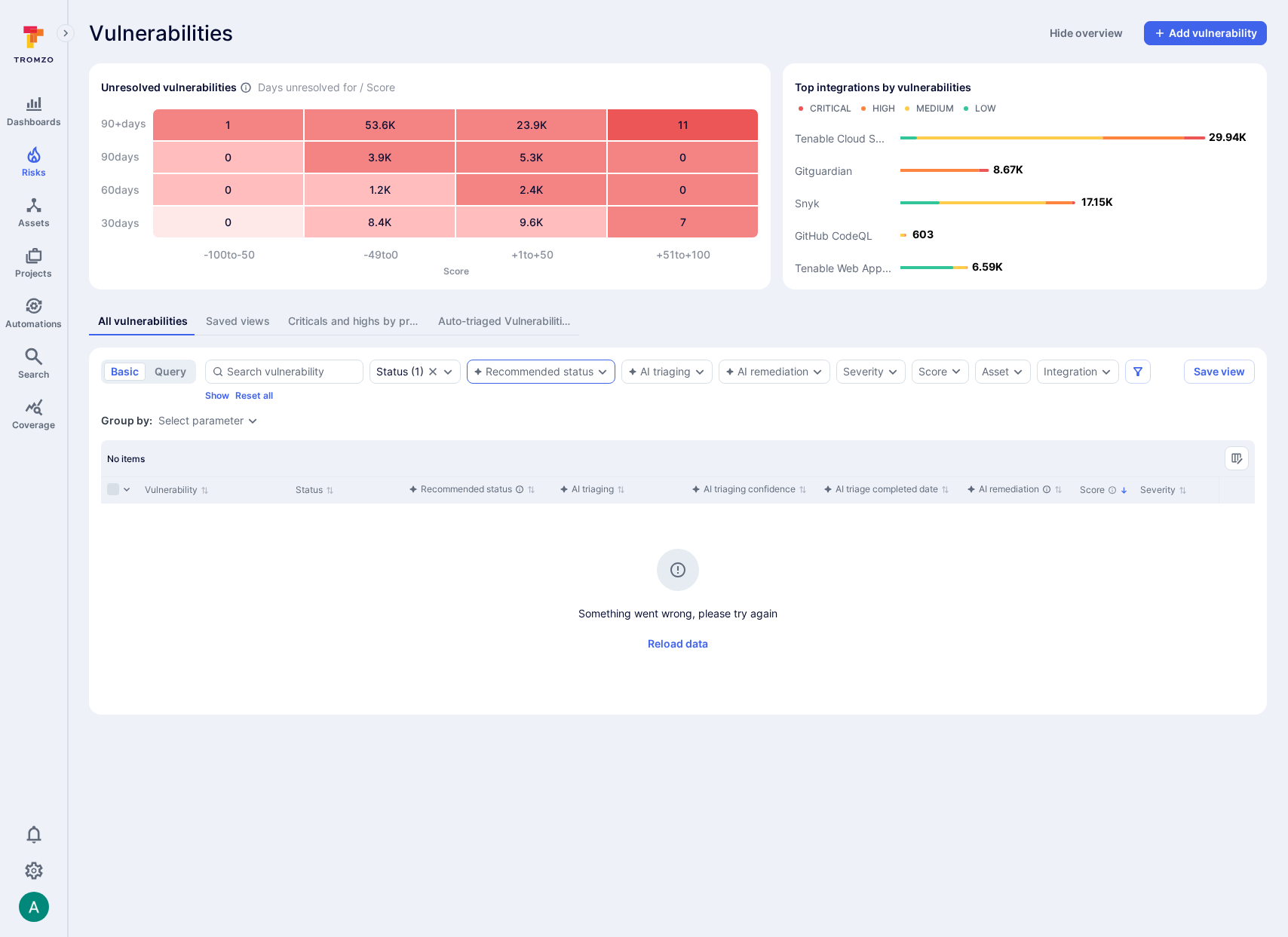
click at [547, 378] on div "Recommended status" at bounding box center [541, 371] width 149 height 24
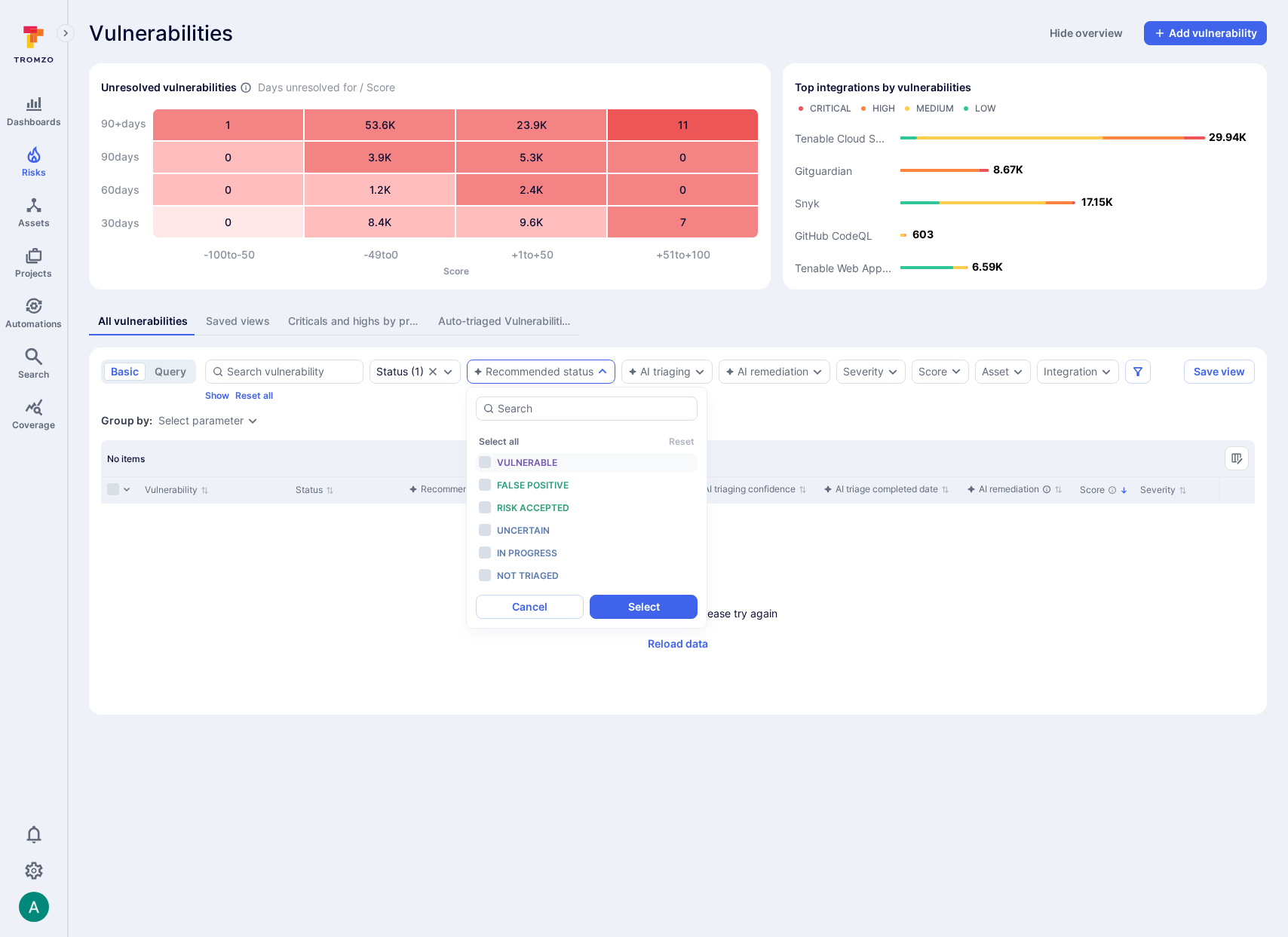
click at [522, 457] on span "Vulnerable" at bounding box center [527, 462] width 61 height 12
click at [662, 607] on button "Select" at bounding box center [643, 606] width 107 height 24
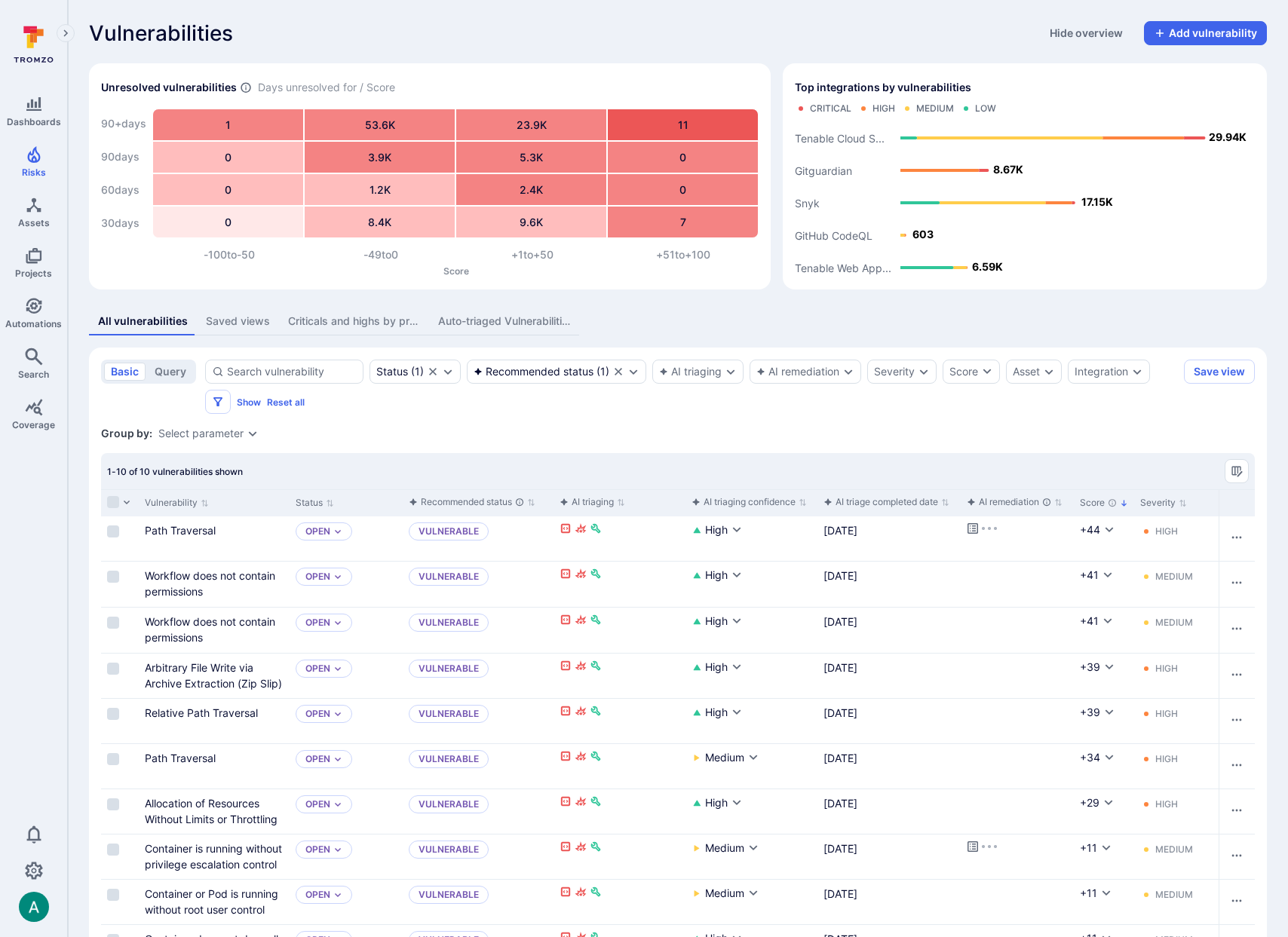
scroll to position [1, 0]
click at [199, 434] on div "Select parameter" at bounding box center [200, 433] width 85 height 12
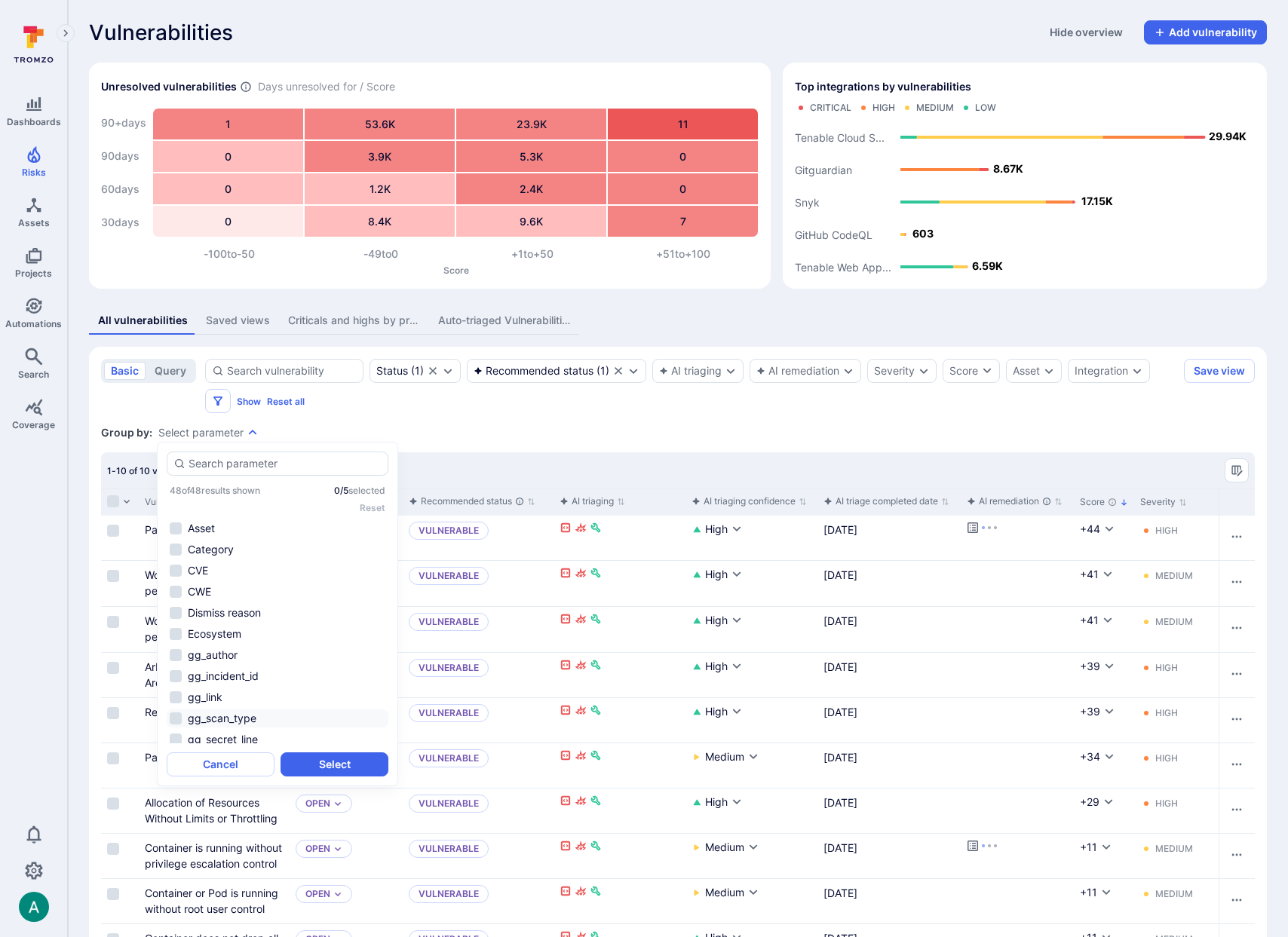
scroll to position [787, 0]
click at [254, 607] on li "Tool name" at bounding box center [277, 608] width 222 height 18
click at [230, 526] on li "Asset" at bounding box center [277, 529] width 222 height 18
click at [348, 765] on button "Select" at bounding box center [334, 764] width 107 height 24
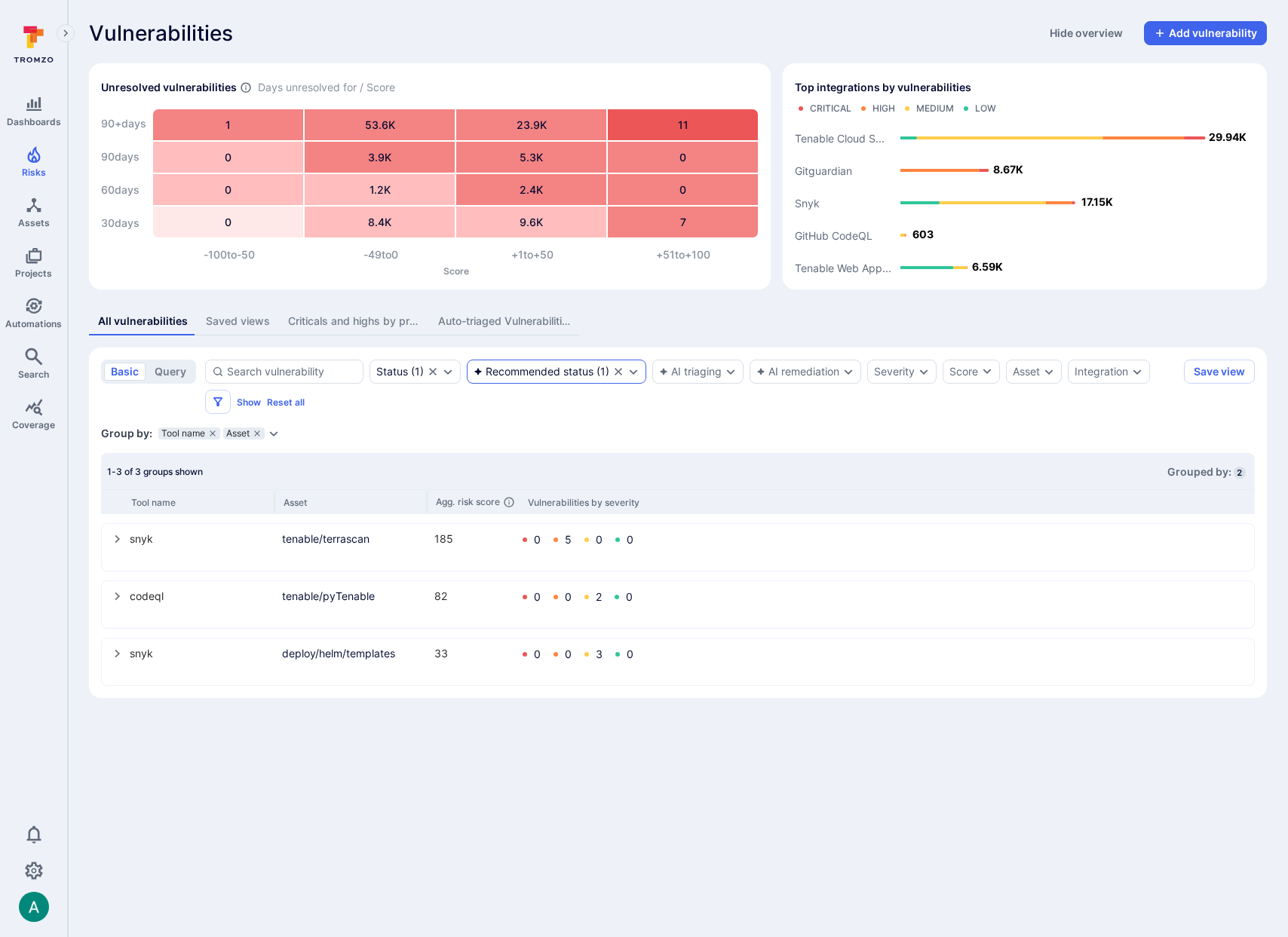
click at [550, 367] on div "Recommended status" at bounding box center [533, 371] width 120 height 12
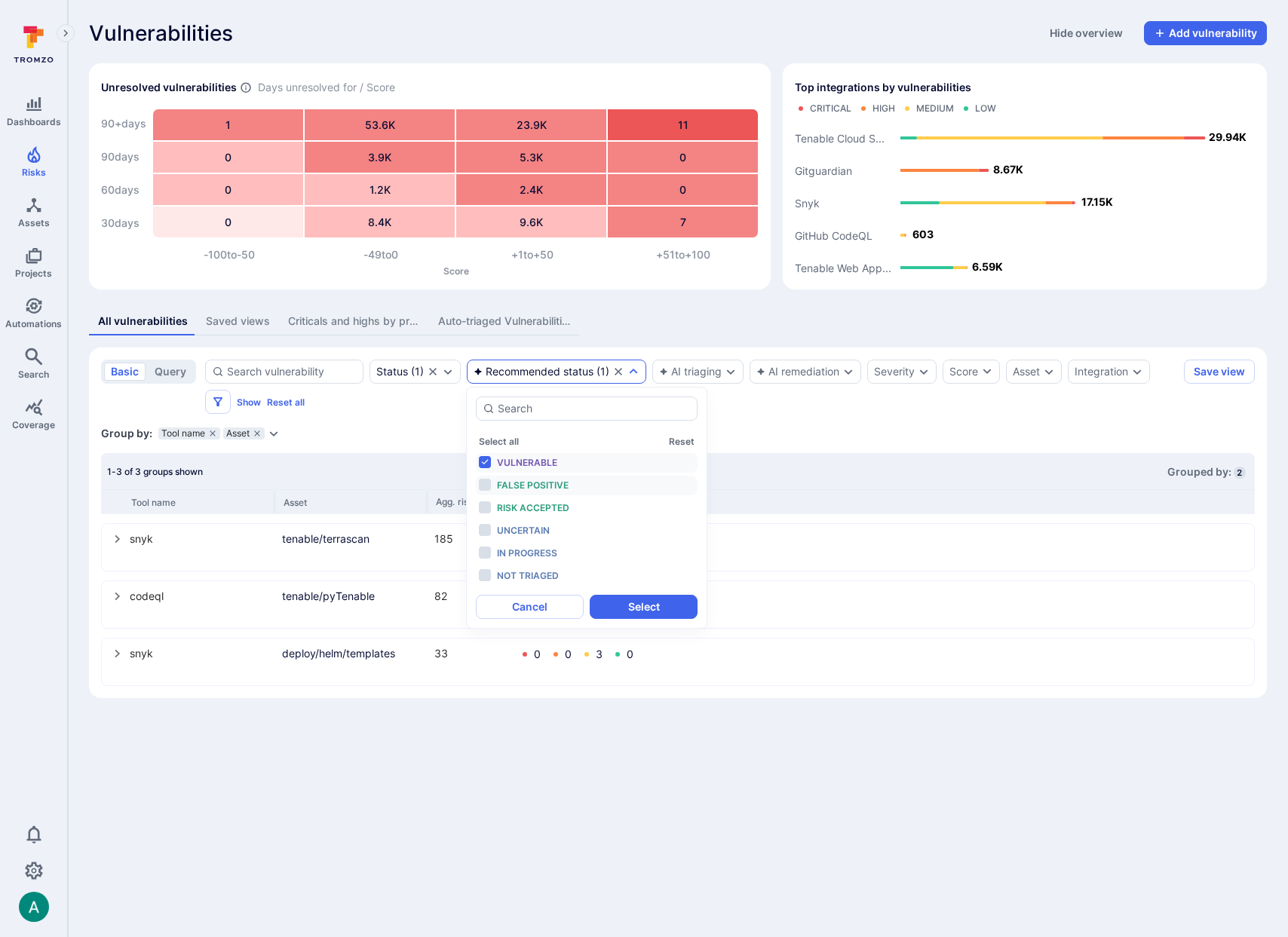
click at [543, 483] on span "False positive" at bounding box center [532, 485] width 71 height 12
drag, startPoint x: 545, startPoint y: 510, endPoint x: 553, endPoint y: 517, distance: 10.6
click at [545, 509] on span "Risk accepted" at bounding box center [533, 507] width 72 height 12
click at [623, 609] on button "Select" at bounding box center [643, 606] width 107 height 24
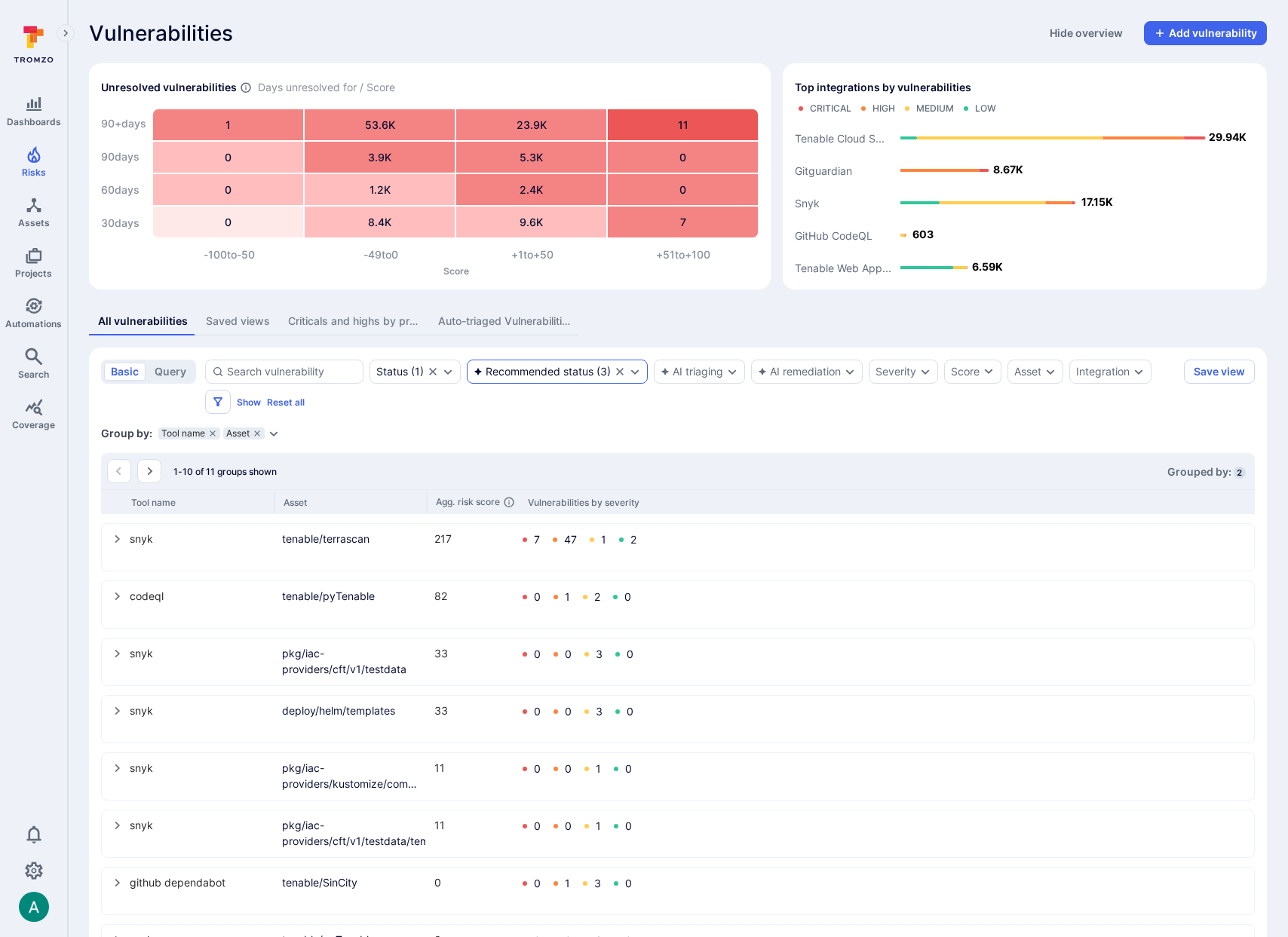
click at [529, 366] on div "Recommended status" at bounding box center [533, 371] width 120 height 12
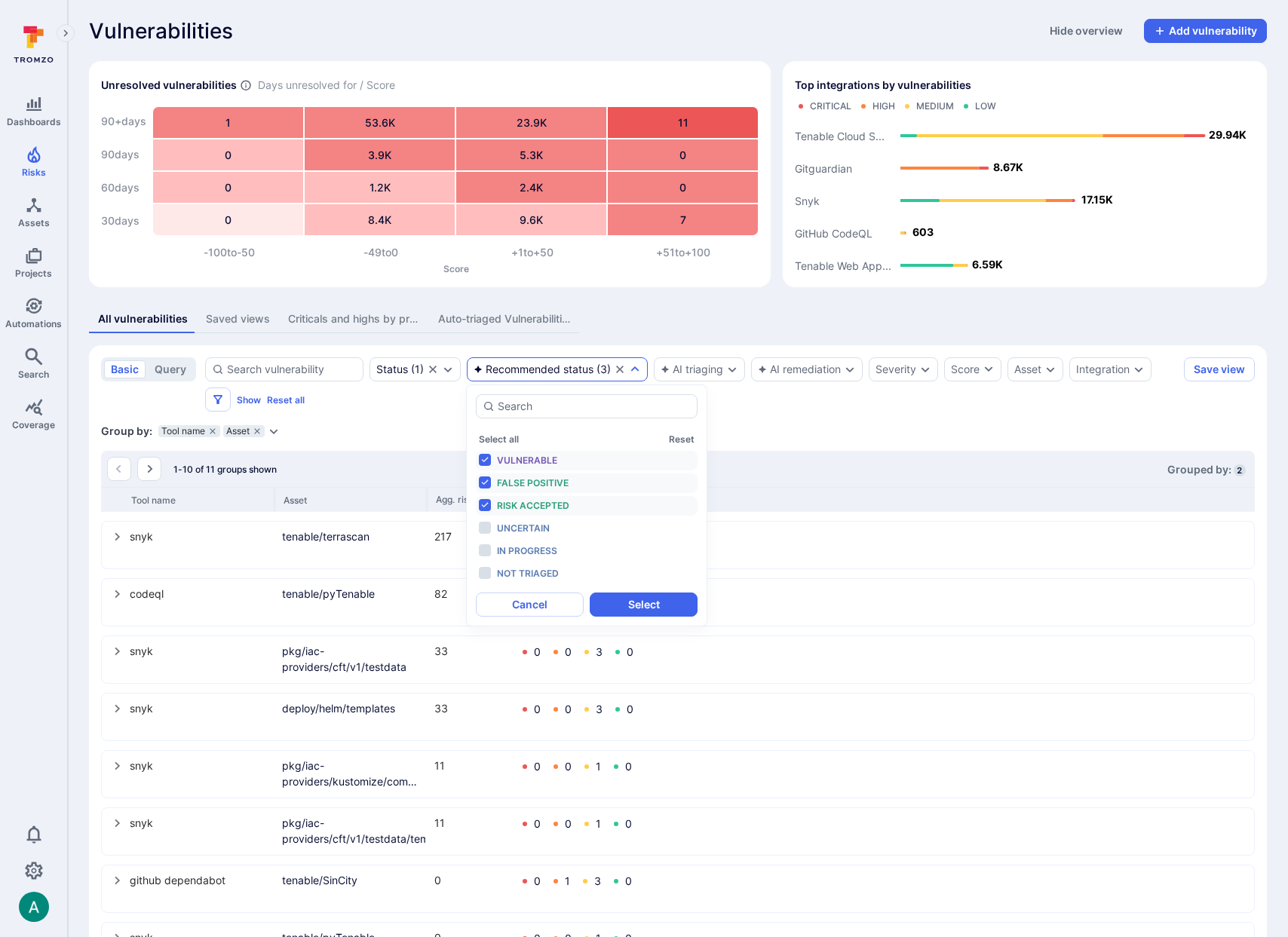
scroll to position [3, 0]
click at [834, 434] on div "Group by: Tool name Asset Select parameter" at bounding box center [678, 431] width 1154 height 15
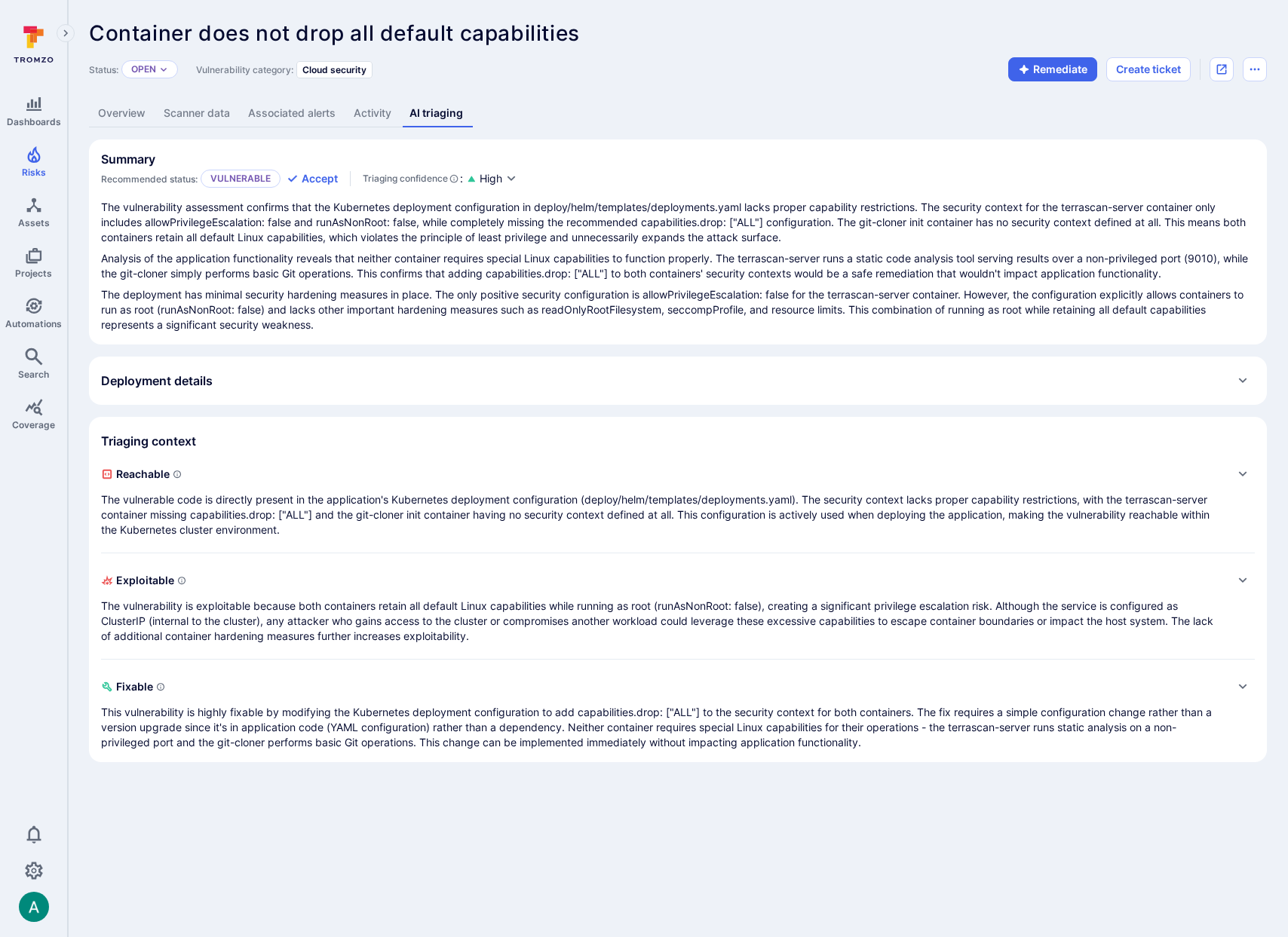
click at [94, 120] on link "Overview" at bounding box center [121, 114] width 65 height 28
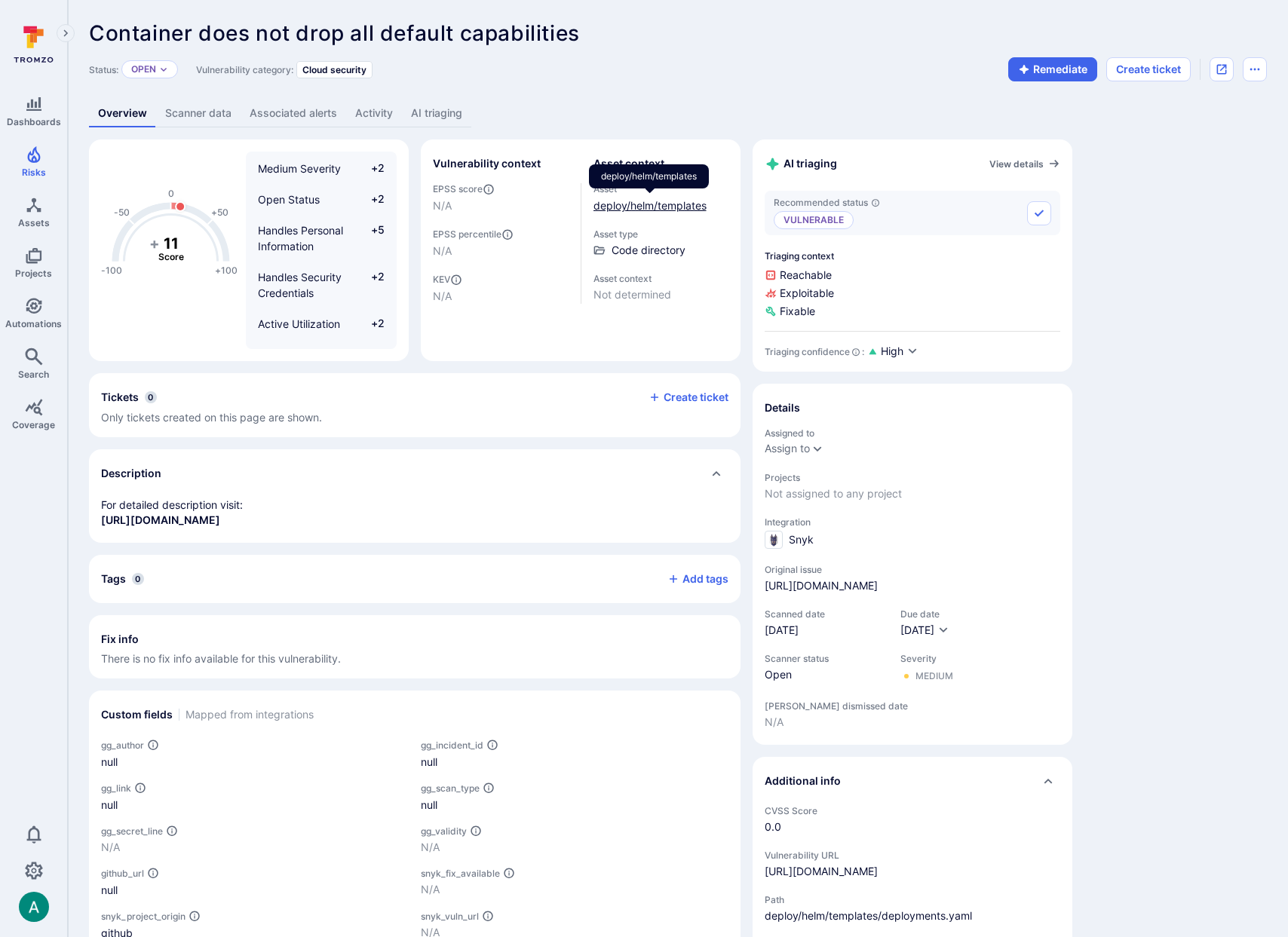
click at [614, 205] on link "deploy/helm/templates" at bounding box center [649, 205] width 113 height 13
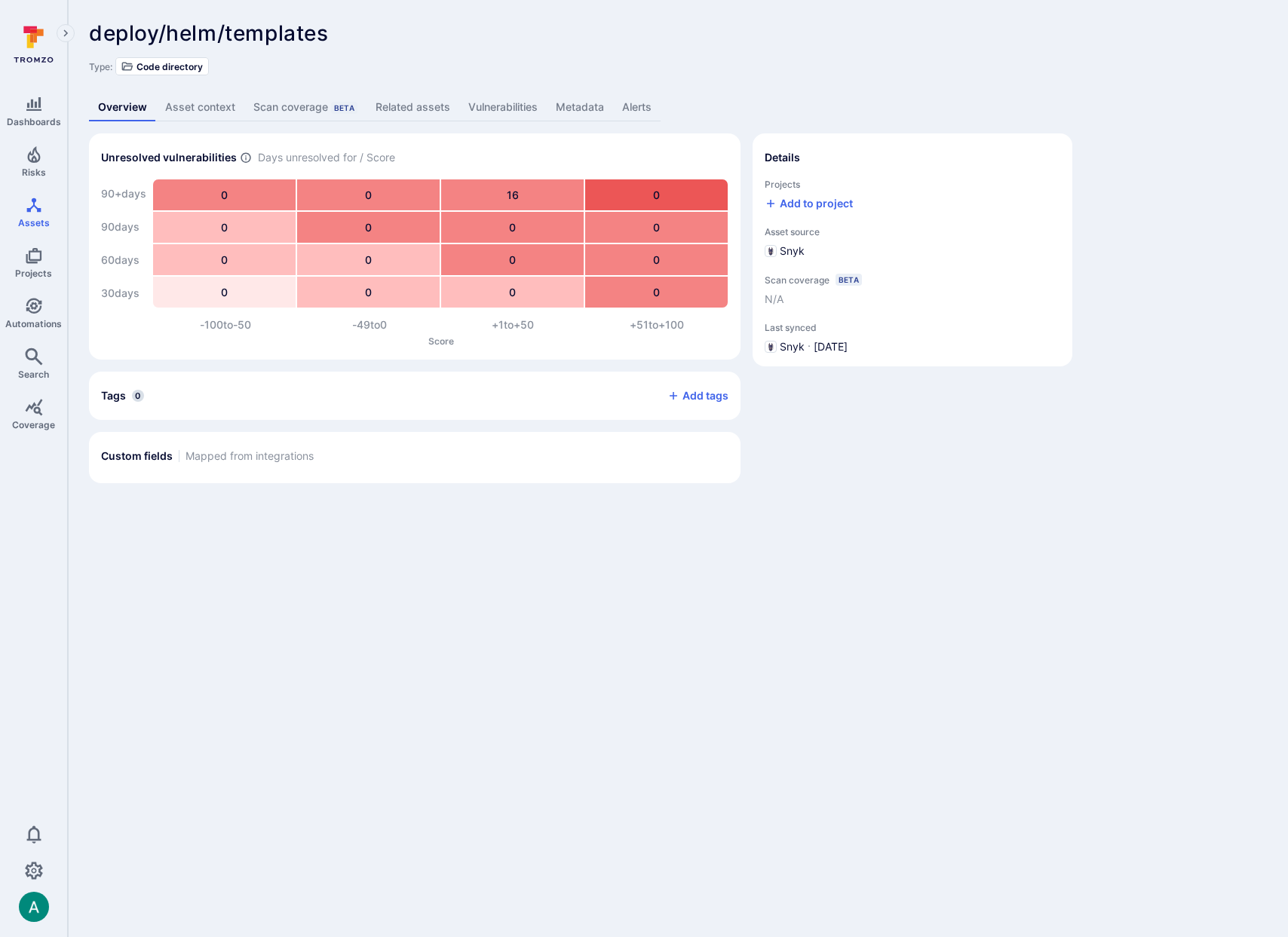
click at [431, 103] on link "Related assets" at bounding box center [412, 107] width 93 height 28
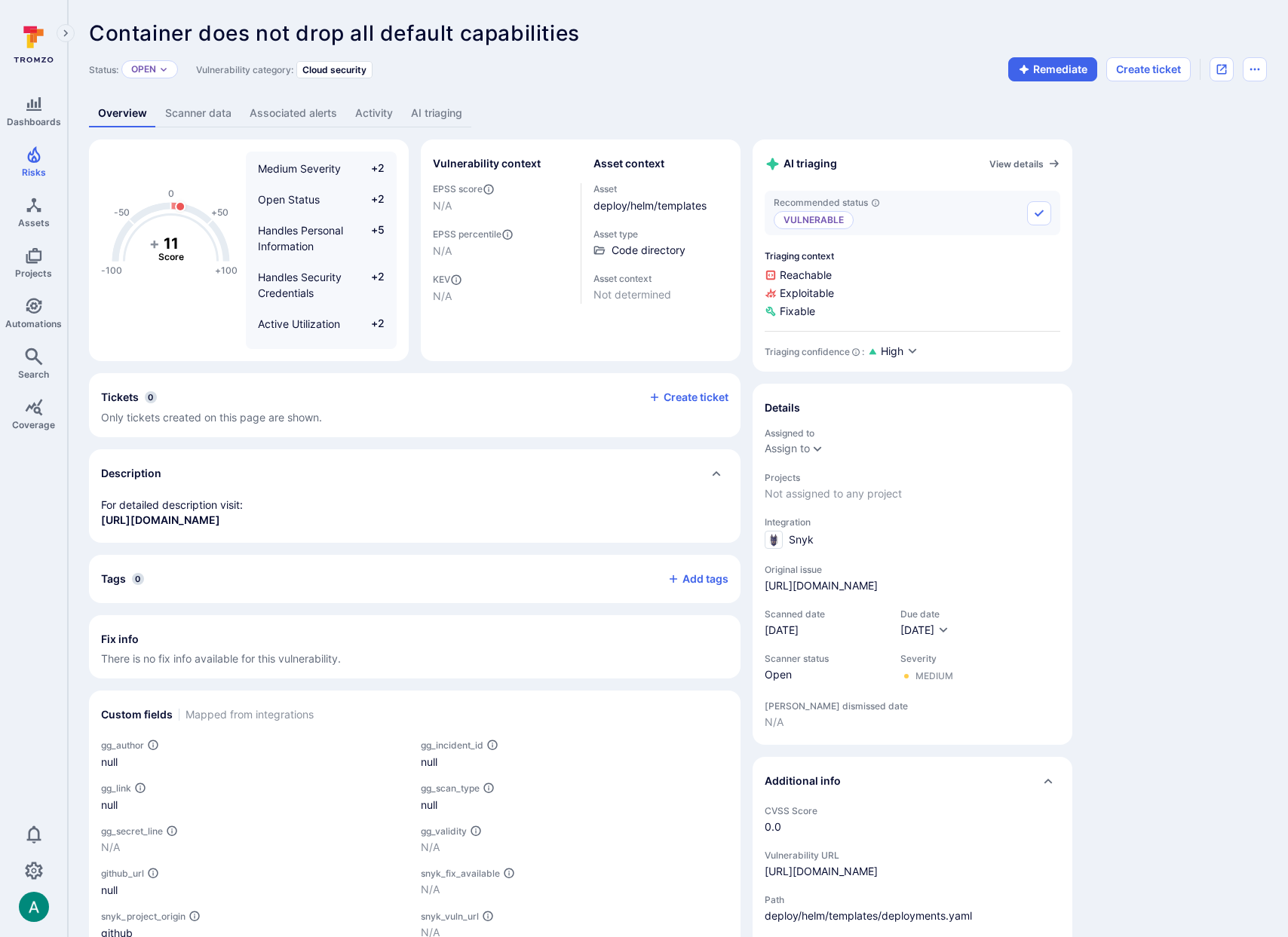
click at [914, 28] on div "Container does not drop all default capabilities ... Show more" at bounding box center [570, 33] width 962 height 24
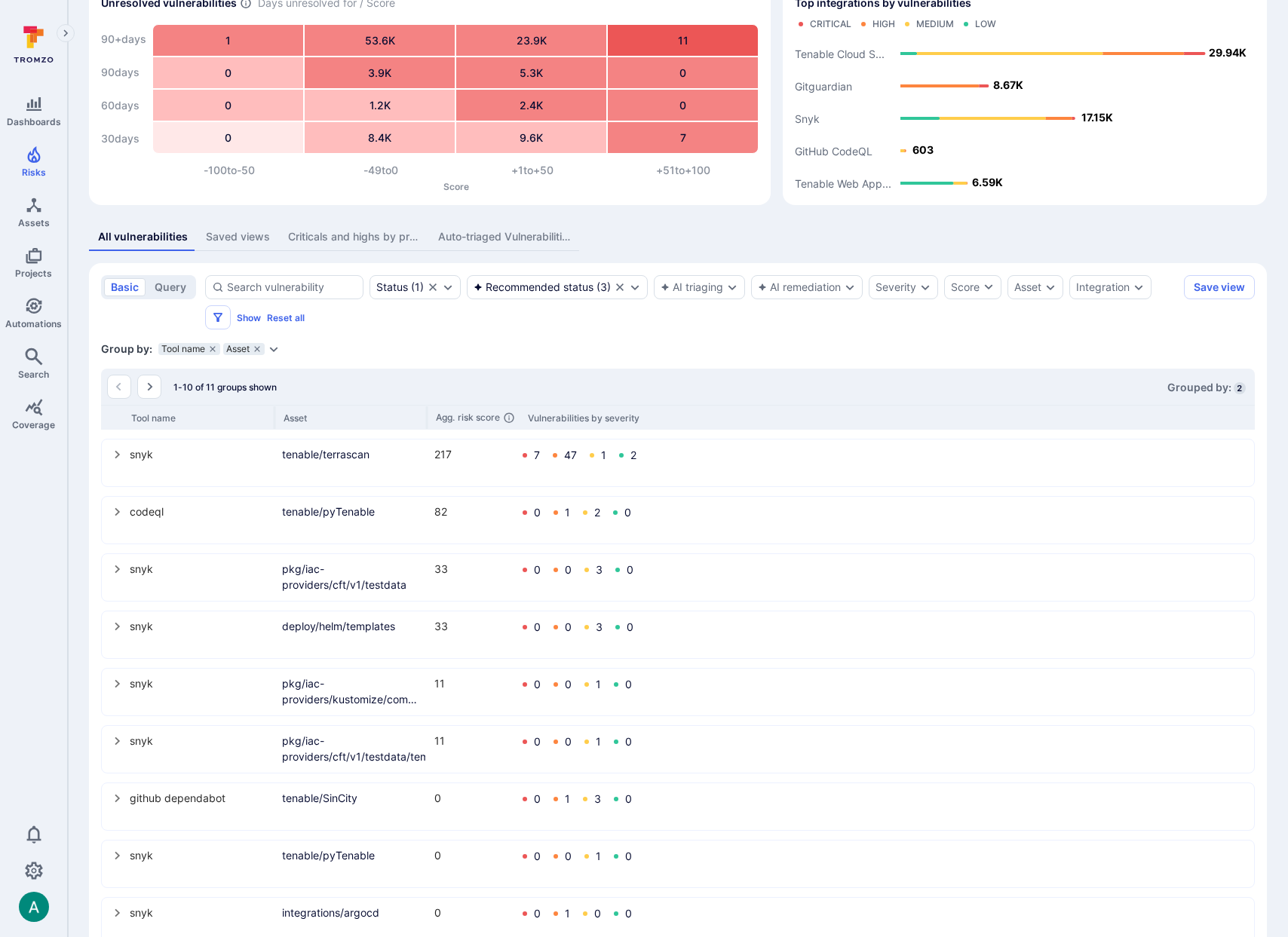
scroll to position [183, 0]
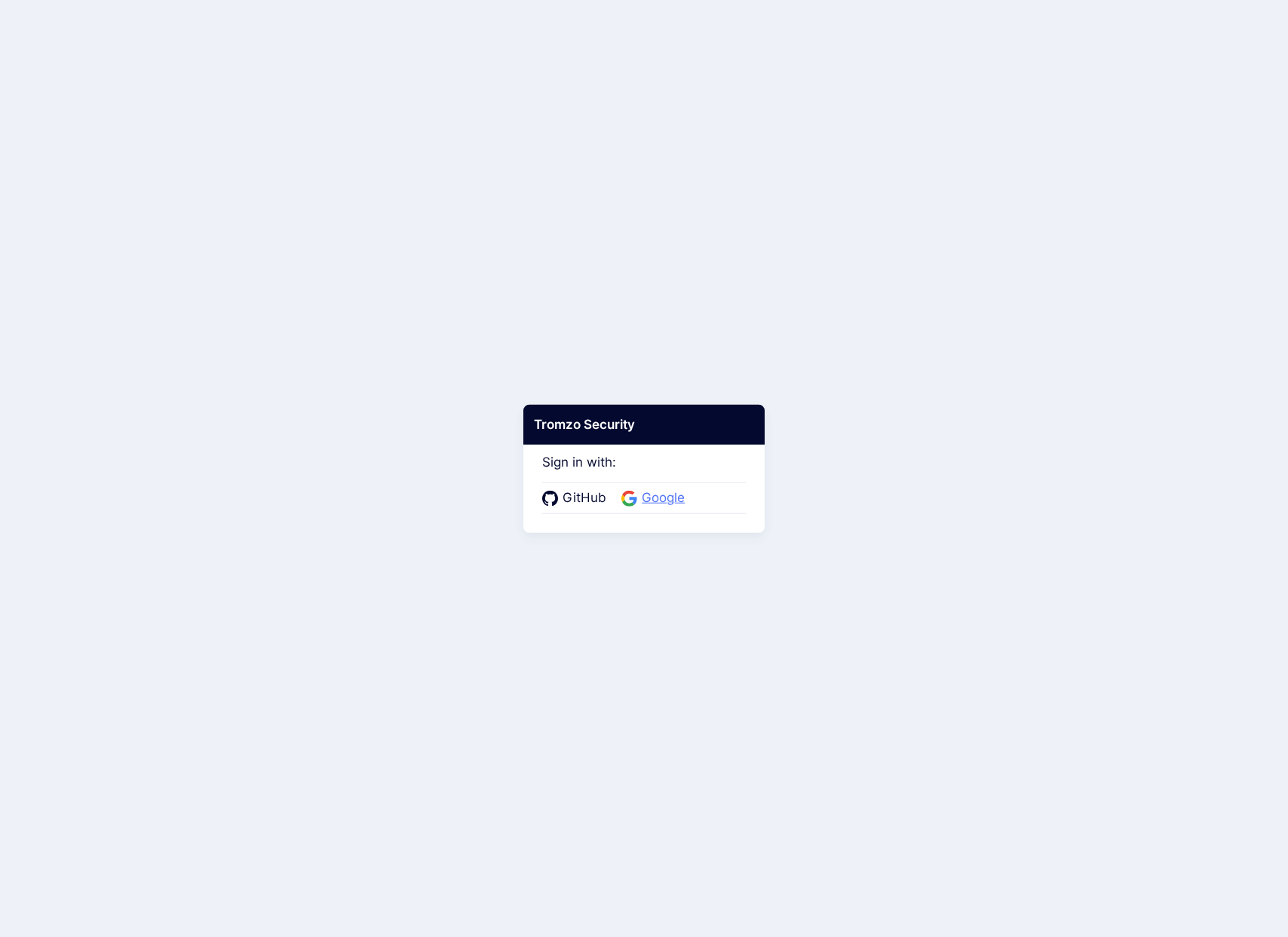
click at [623, 490] on icon at bounding box center [629, 497] width 16 height 16
